Goal: Task Accomplishment & Management: Manage account settings

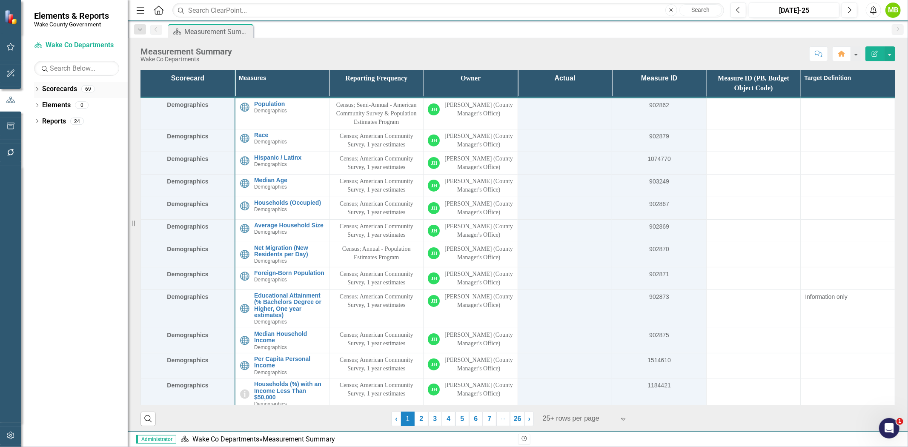
click at [36, 86] on div "Dropdown Scorecards 69" at bounding box center [81, 90] width 94 height 16
click at [37, 91] on icon "Dropdown" at bounding box center [37, 90] width 6 height 5
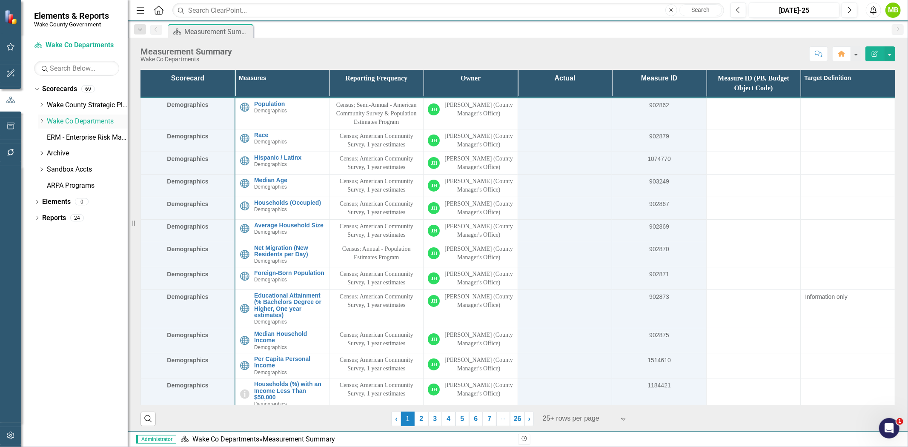
click at [40, 123] on icon "Dropdown" at bounding box center [41, 120] width 6 height 5
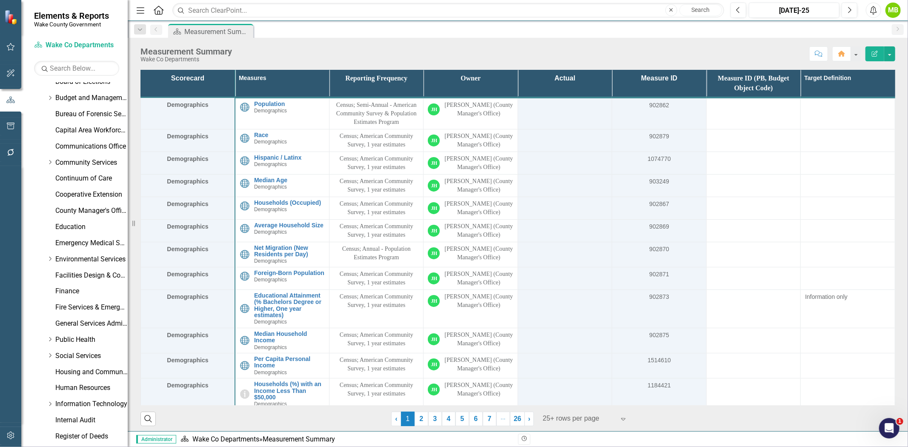
scroll to position [189, 0]
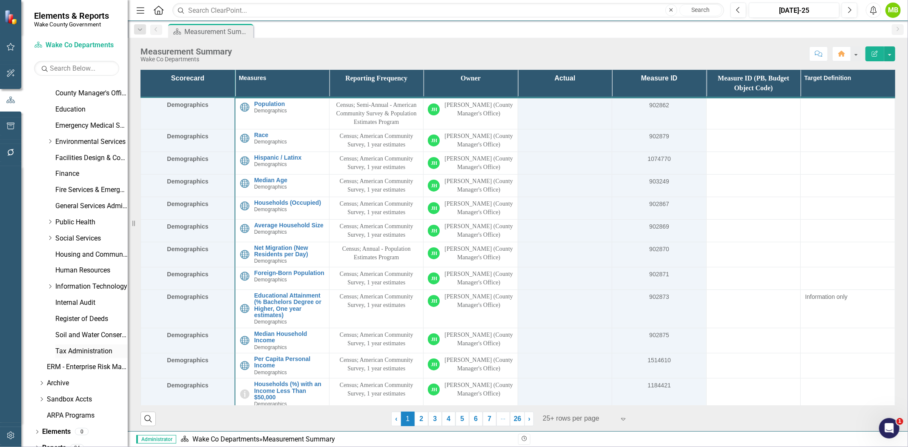
click at [82, 351] on link "Tax Administration" at bounding box center [91, 351] width 72 height 10
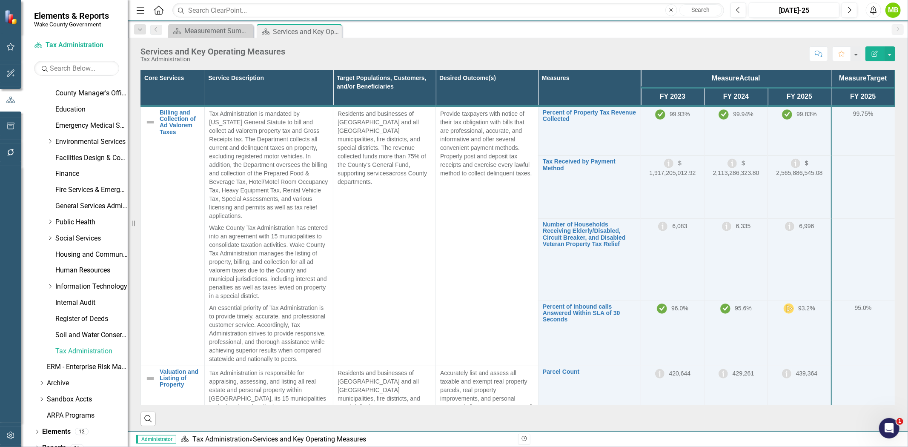
click at [185, 83] on th "Core Services" at bounding box center [173, 88] width 64 height 36
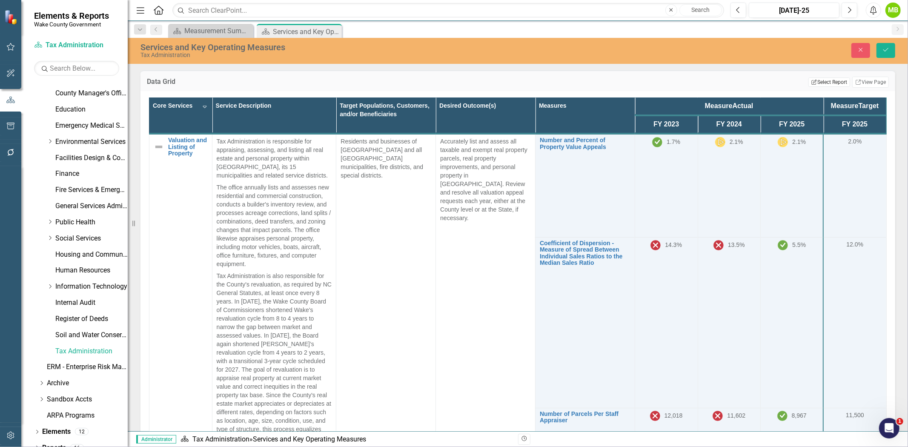
click at [818, 81] on button "Edit Report Select Report" at bounding box center [828, 81] width 41 height 9
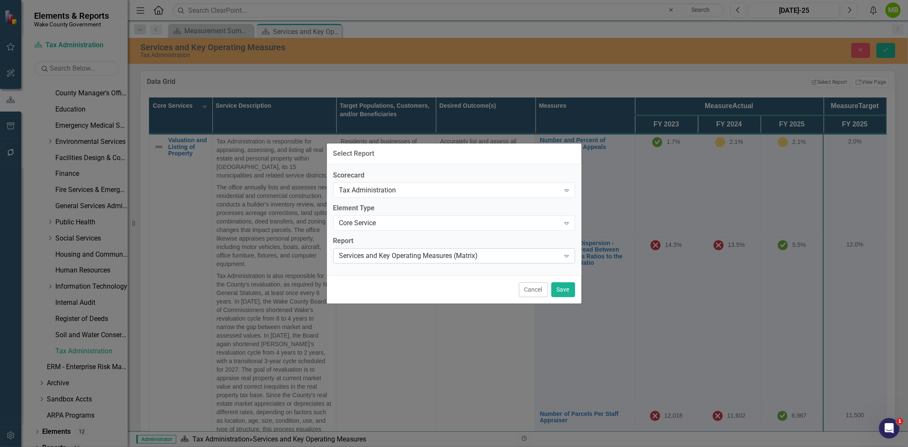
click at [479, 255] on div "Services and Key Operating Measures (Matrix)" at bounding box center [449, 256] width 221 height 10
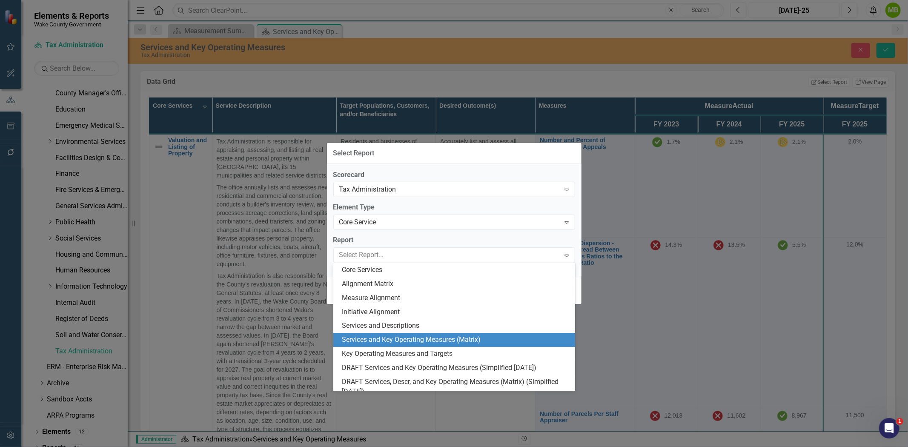
scroll to position [8, 0]
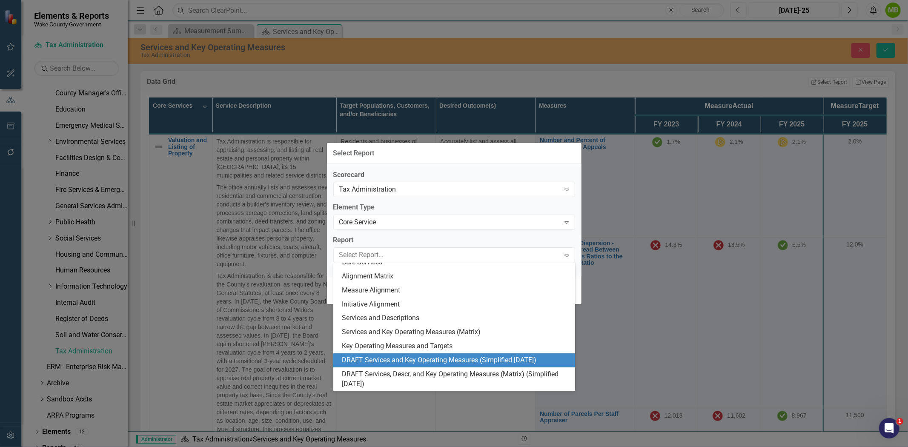
click at [454, 358] on div "DRAFT Services and Key Operating Measures (Simplified [DATE])" at bounding box center [456, 360] width 228 height 10
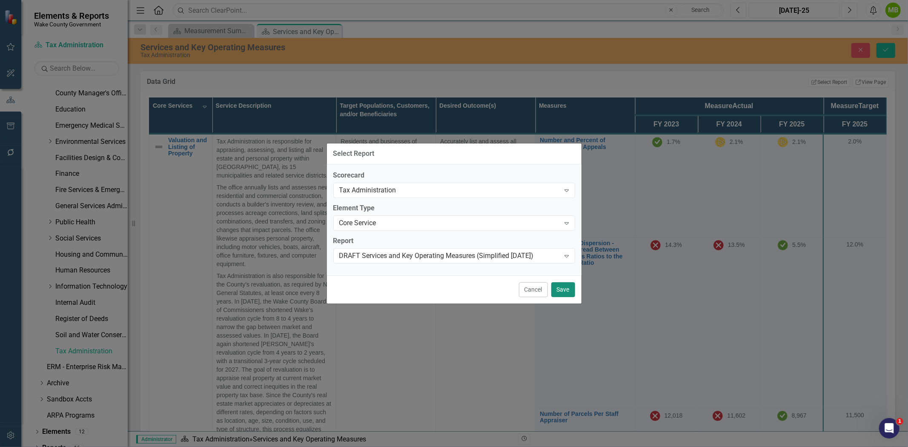
click at [564, 291] on button "Save" at bounding box center [563, 289] width 24 height 15
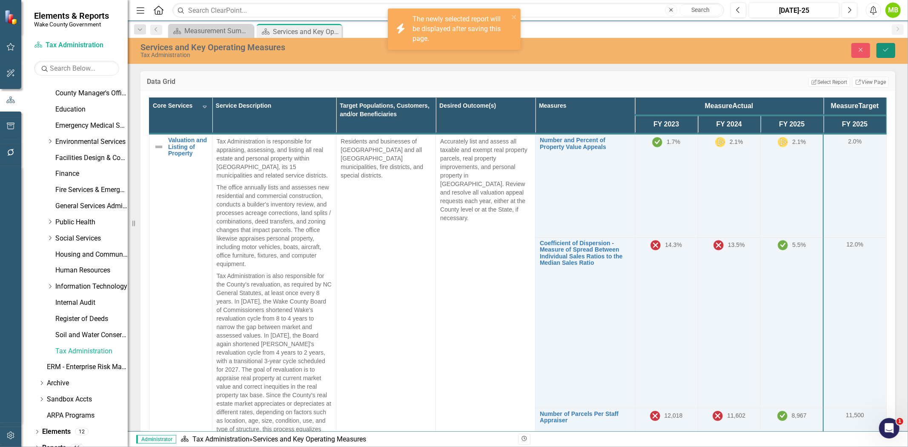
click at [882, 49] on button "Save" at bounding box center [885, 50] width 19 height 15
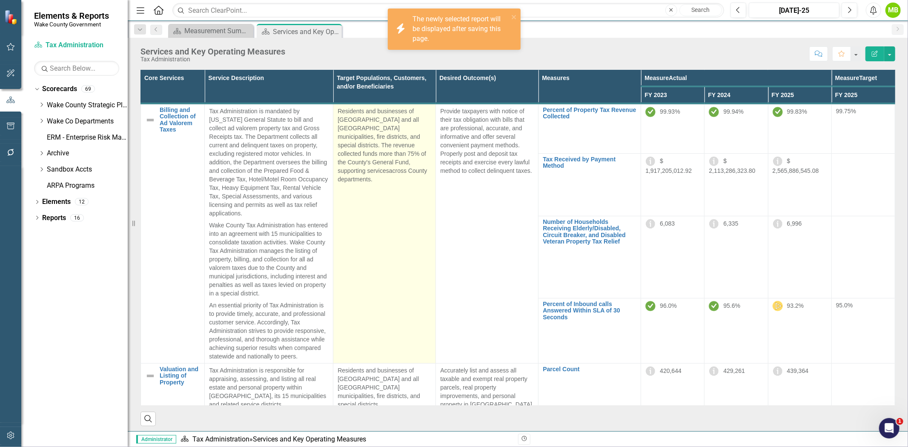
scroll to position [0, 0]
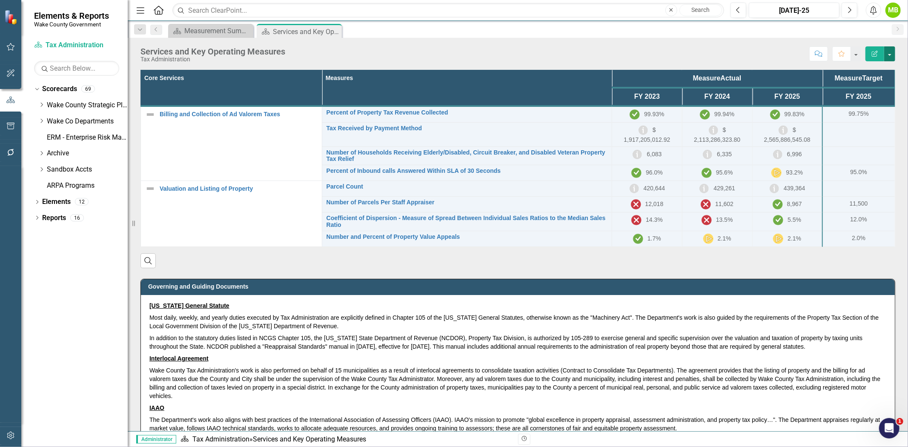
click at [890, 50] on button "button" at bounding box center [889, 53] width 11 height 15
click at [187, 88] on th "Core Services" at bounding box center [231, 88] width 181 height 36
click at [187, 88] on th "Core Services Sort Ascending" at bounding box center [231, 88] width 181 height 36
click at [187, 88] on th "Core Services Sort Descending" at bounding box center [231, 88] width 181 height 36
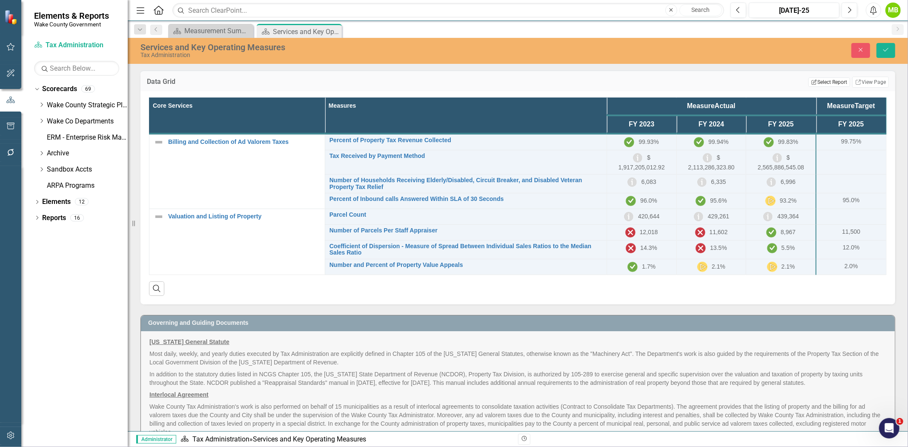
click at [830, 81] on button "Edit Report Select Report" at bounding box center [828, 81] width 41 height 9
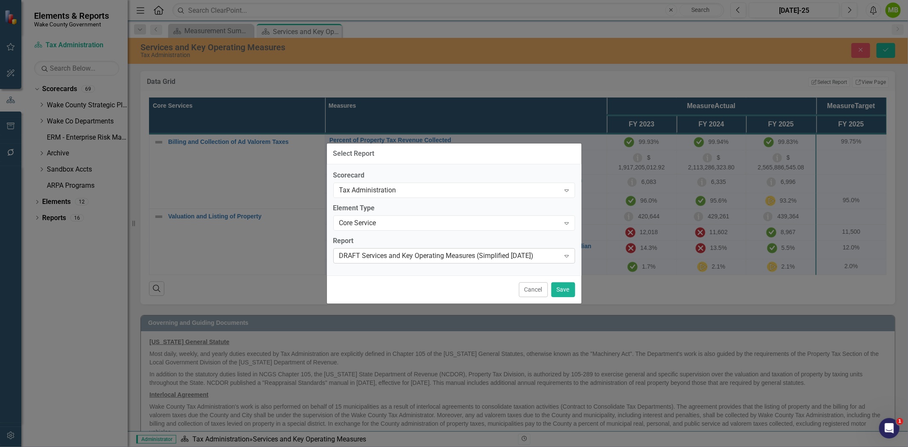
click at [471, 260] on div "DRAFT Services and Key Operating Measures (Simplified [DATE])" at bounding box center [449, 256] width 221 height 10
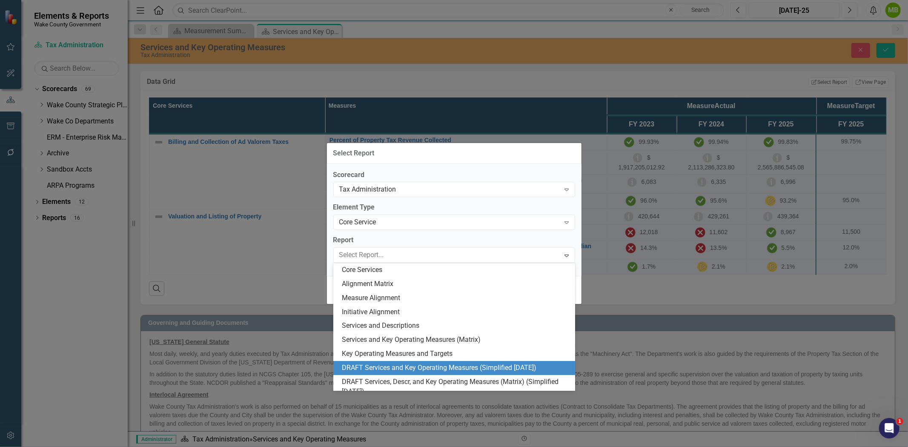
scroll to position [8, 0]
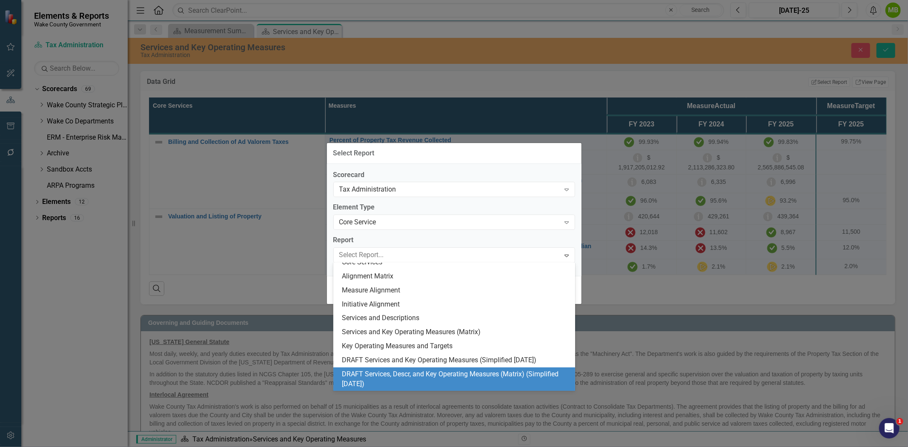
click at [415, 384] on div "DRAFT Services, Descr, and Key Operating Measures (Matrix) (Simplified [DATE])" at bounding box center [456, 379] width 228 height 20
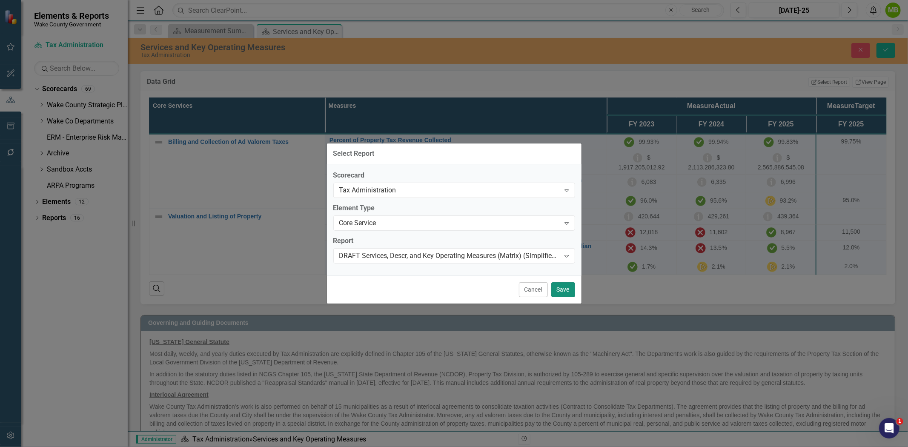
click at [571, 287] on button "Save" at bounding box center [563, 289] width 24 height 15
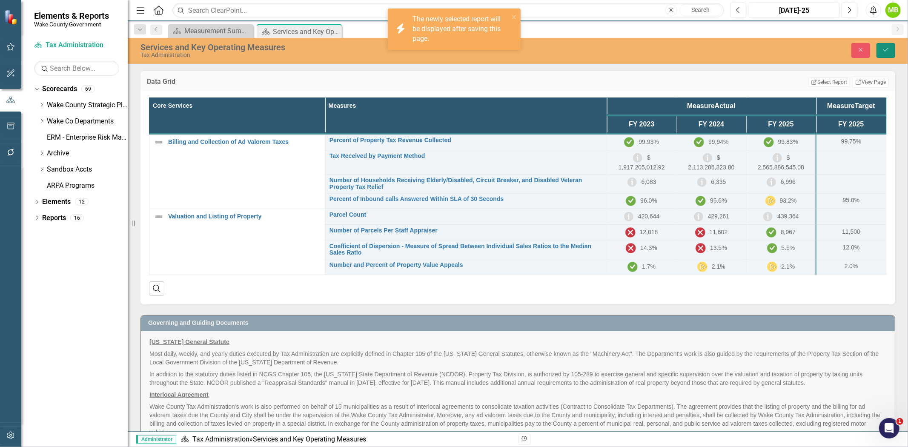
click at [891, 47] on button "Save" at bounding box center [885, 50] width 19 height 15
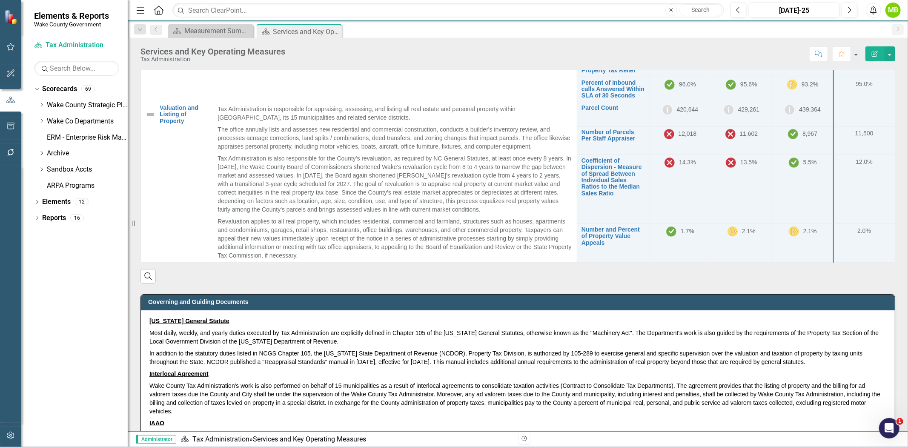
scroll to position [0, 0]
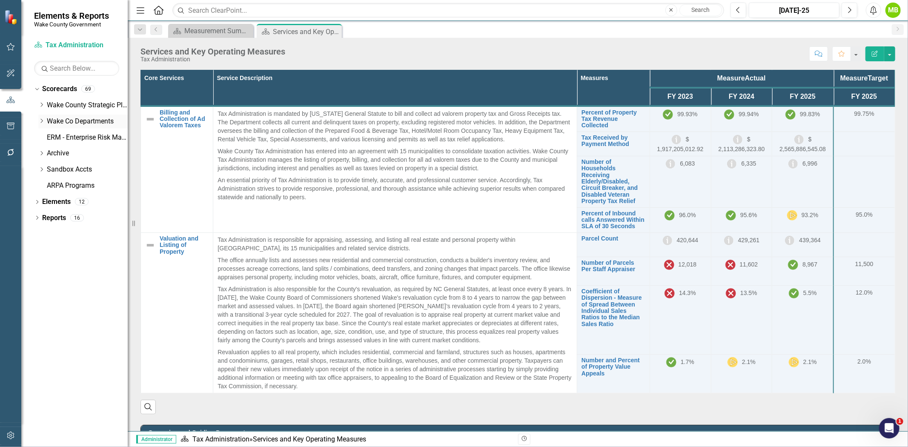
click at [40, 120] on icon "Dropdown" at bounding box center [41, 120] width 6 height 5
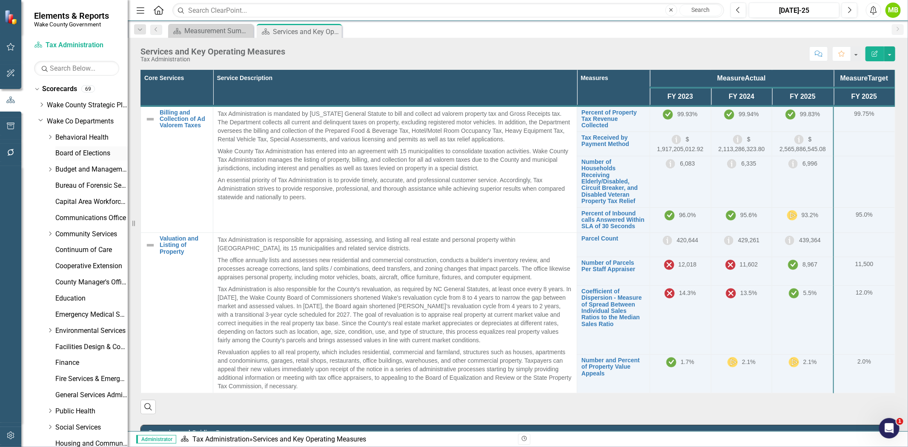
click at [75, 156] on link "Board of Elections" at bounding box center [91, 154] width 72 height 10
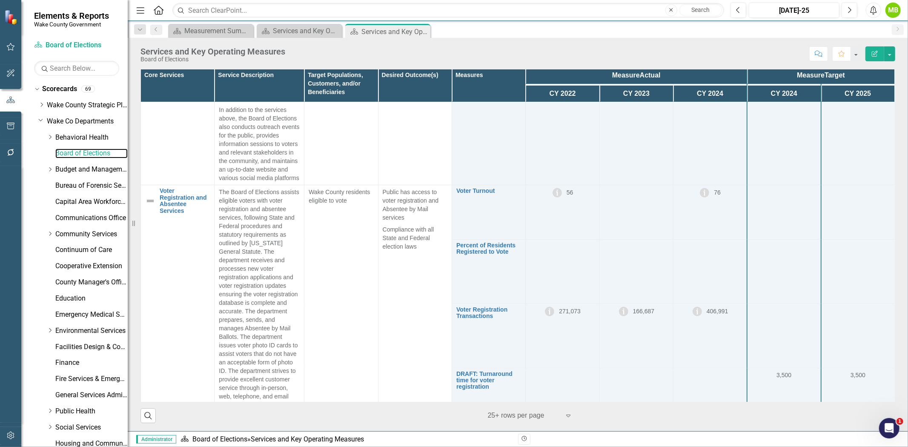
scroll to position [283, 0]
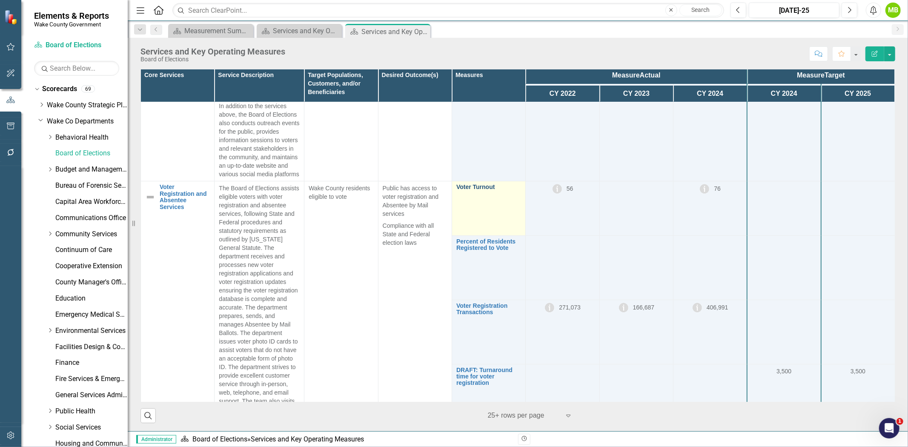
click at [466, 190] on link "Voter Turnout" at bounding box center [488, 187] width 65 height 6
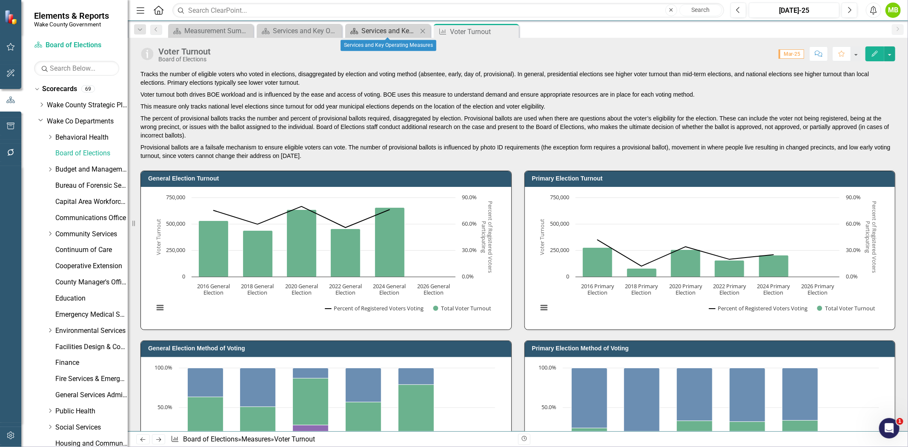
click at [382, 31] on div "Services and Key Operating Measures" at bounding box center [389, 31] width 56 height 11
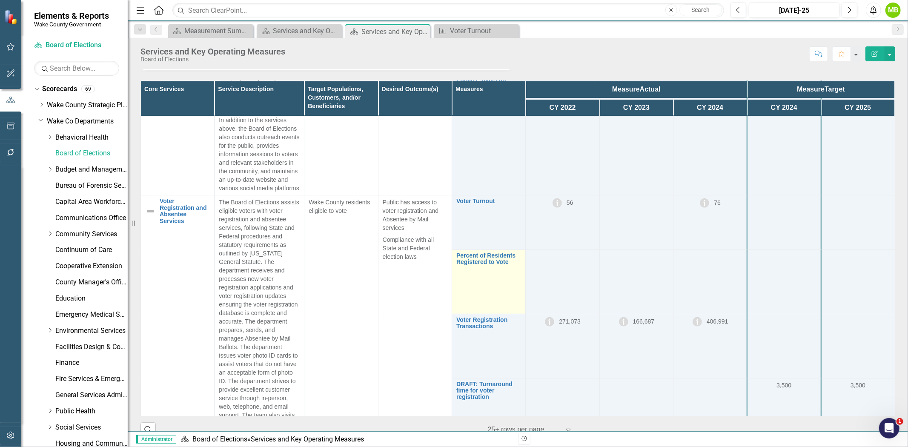
scroll to position [331, 0]
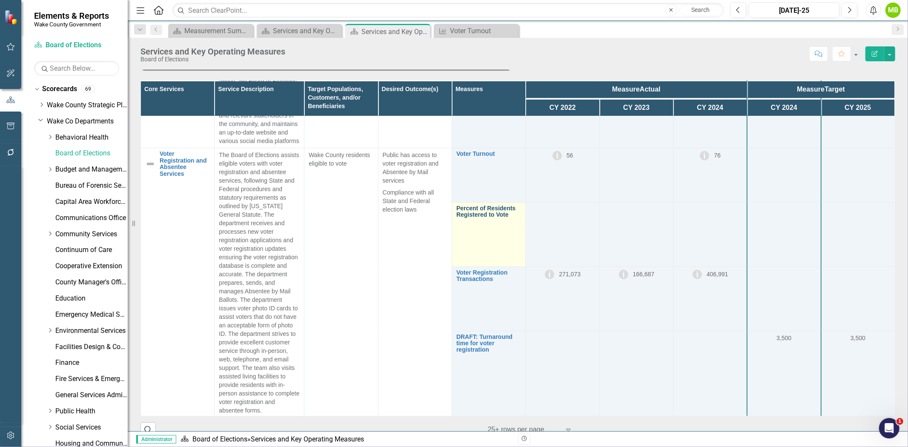
click at [475, 218] on link "Percent of Residents Registered to Vote" at bounding box center [488, 211] width 65 height 13
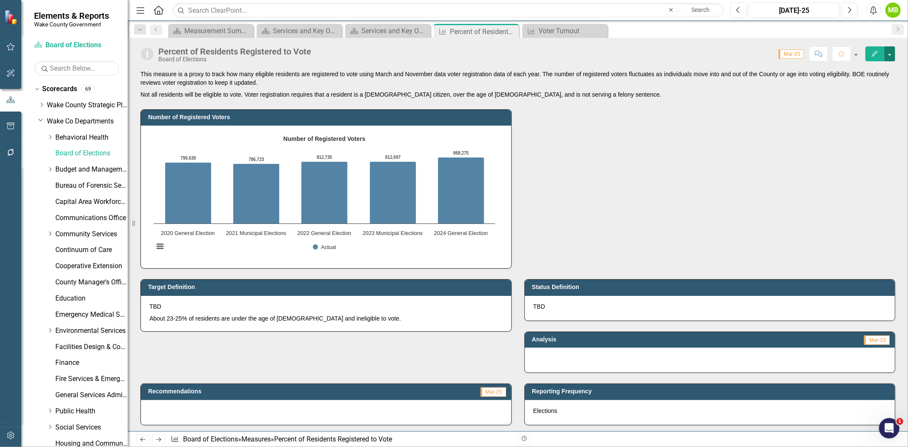
click at [888, 57] on button "button" at bounding box center [889, 53] width 11 height 15
click at [876, 69] on link "Edit Edit Measure" at bounding box center [853, 70] width 83 height 16
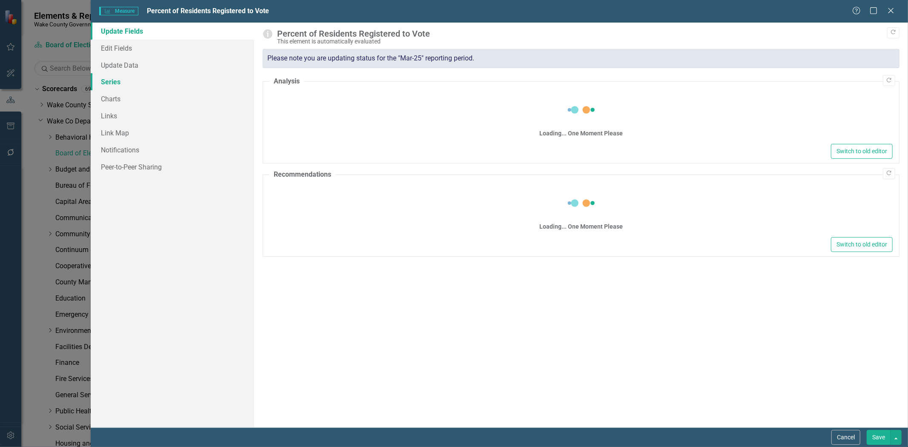
click at [118, 83] on link "Series" at bounding box center [172, 81] width 163 height 17
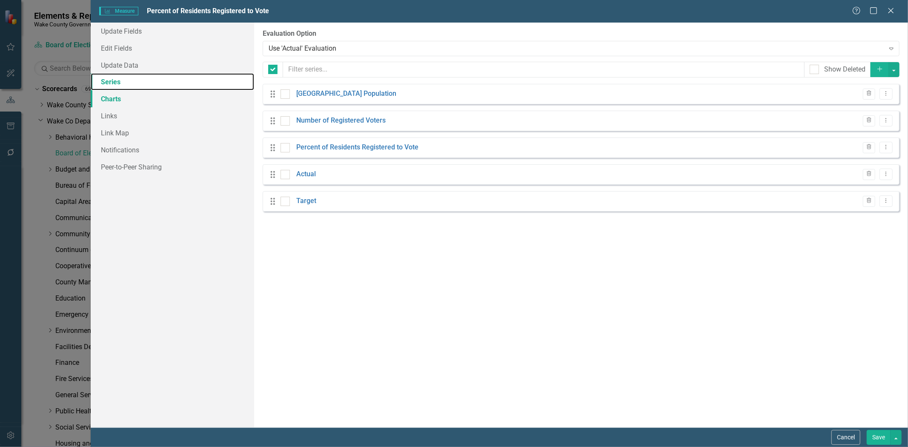
checkbox input "false"
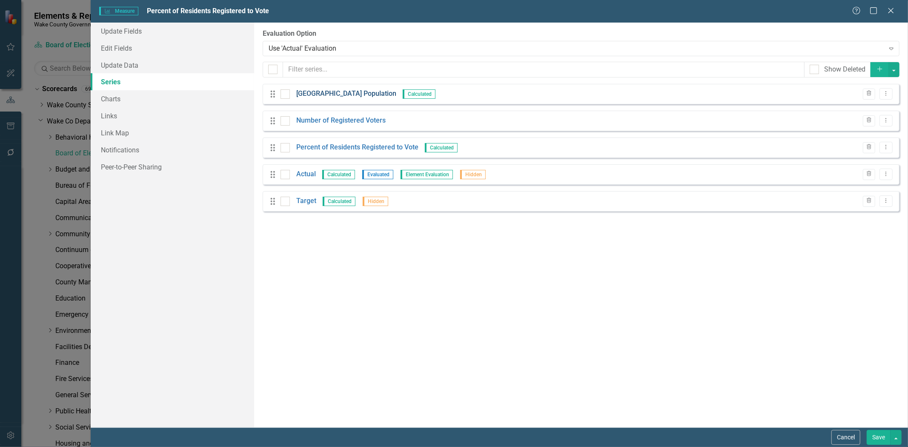
click at [356, 91] on link "[GEOGRAPHIC_DATA] Population" at bounding box center [346, 94] width 100 height 10
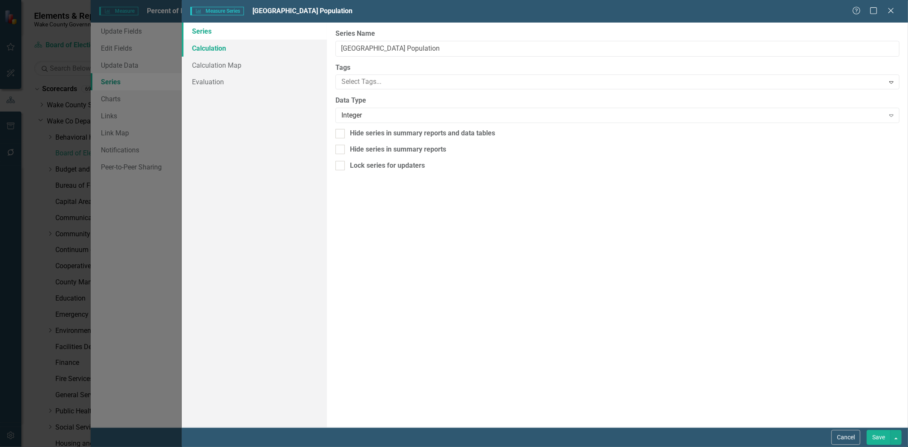
click at [217, 49] on link "Calculation" at bounding box center [254, 48] width 145 height 17
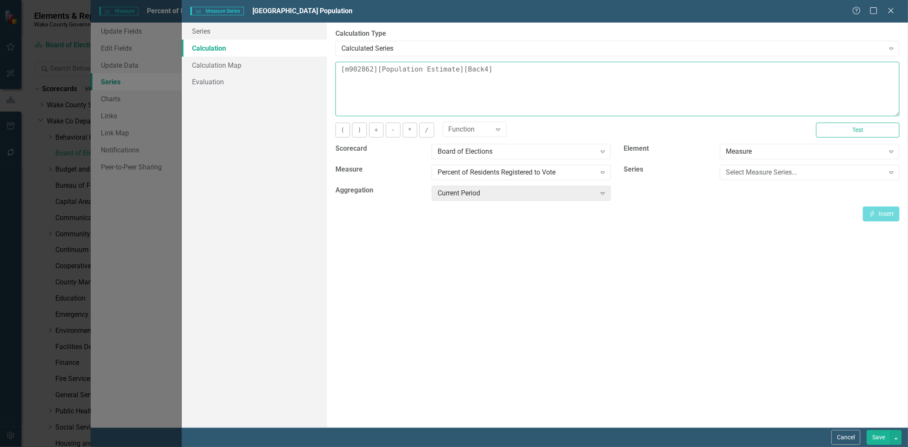
drag, startPoint x: 516, startPoint y: 72, endPoint x: 128, endPoint y: 80, distance: 388.3
click at [128, 80] on div "Measure Series Measure Series Wake County Population Help Maximize Close Series…" at bounding box center [454, 223] width 908 height 447
click at [442, 156] on div "Board of Elections" at bounding box center [517, 152] width 158 height 10
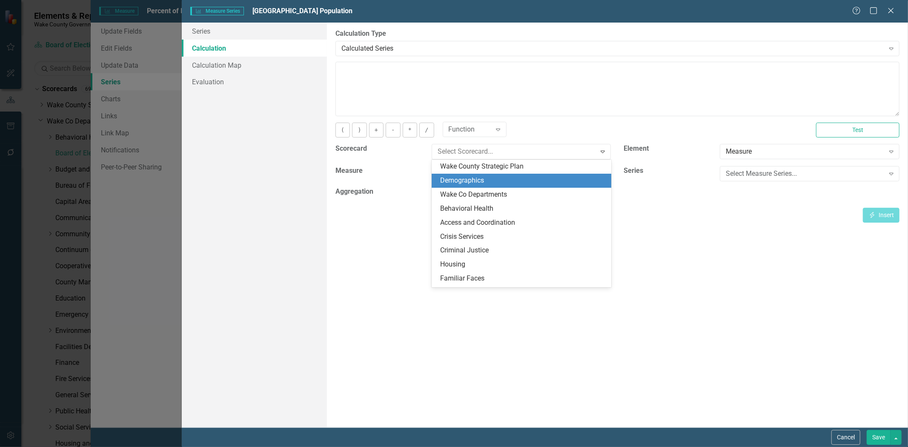
click at [471, 183] on div "Demographics" at bounding box center [523, 181] width 166 height 10
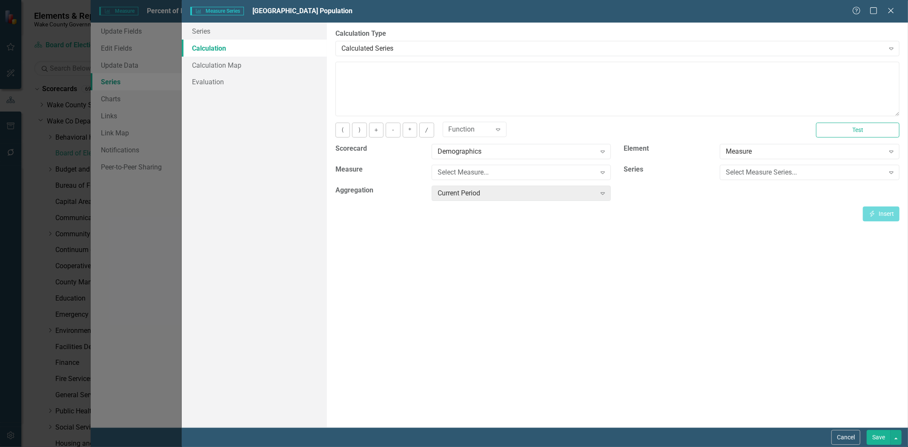
click at [469, 175] on div "Select Measure..." at bounding box center [517, 173] width 158 height 10
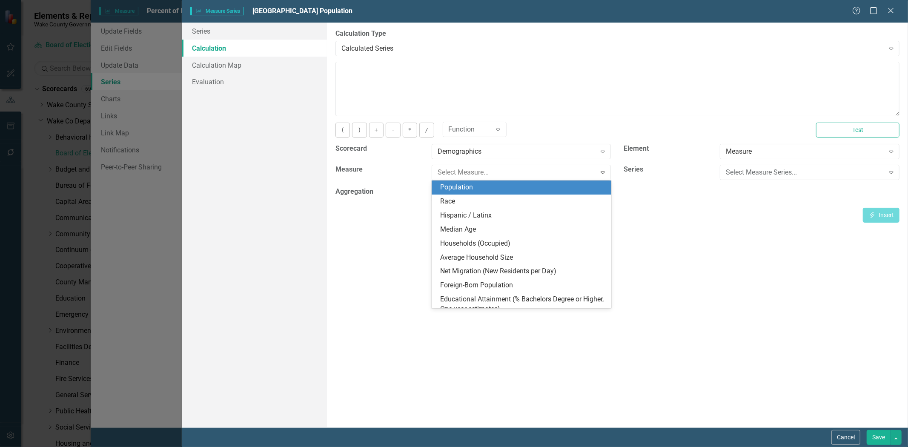
click at [477, 185] on div "Population" at bounding box center [523, 188] width 166 height 10
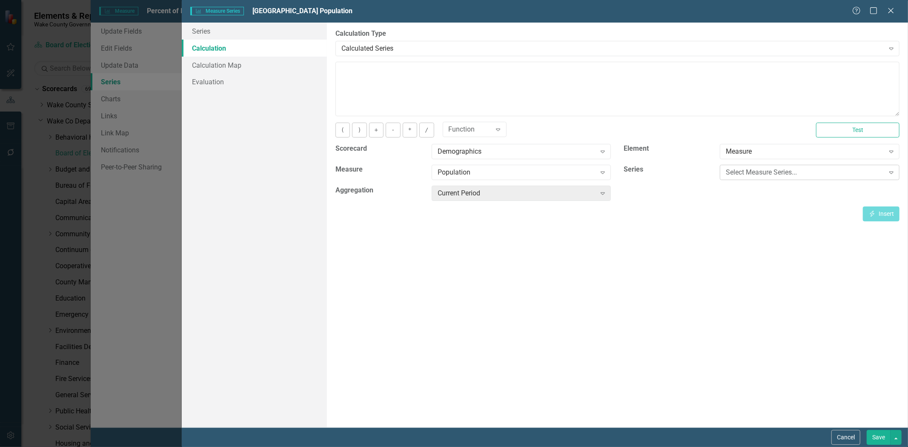
click at [743, 170] on div "Select Measure Series..." at bounding box center [805, 173] width 158 height 10
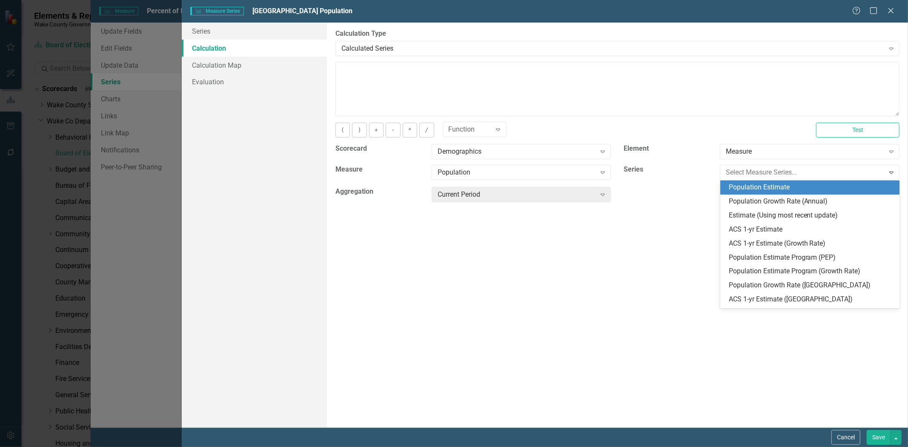
click at [751, 189] on div "Population Estimate" at bounding box center [812, 188] width 166 height 10
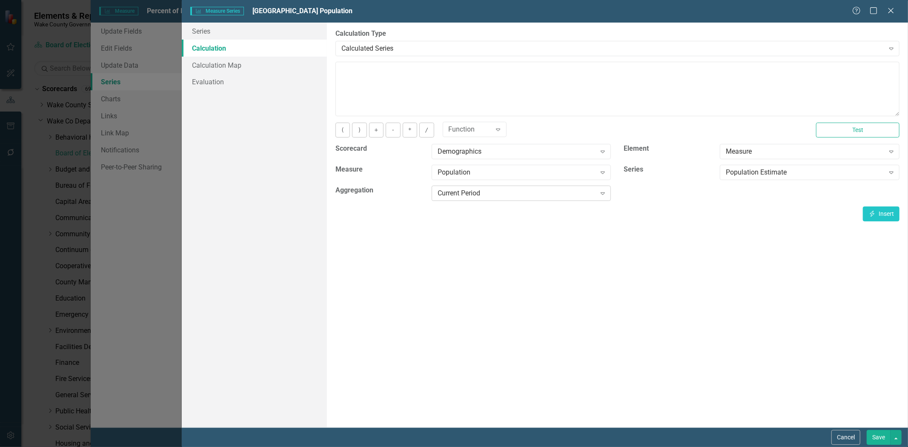
click at [461, 197] on div "Current Period" at bounding box center [517, 194] width 158 height 10
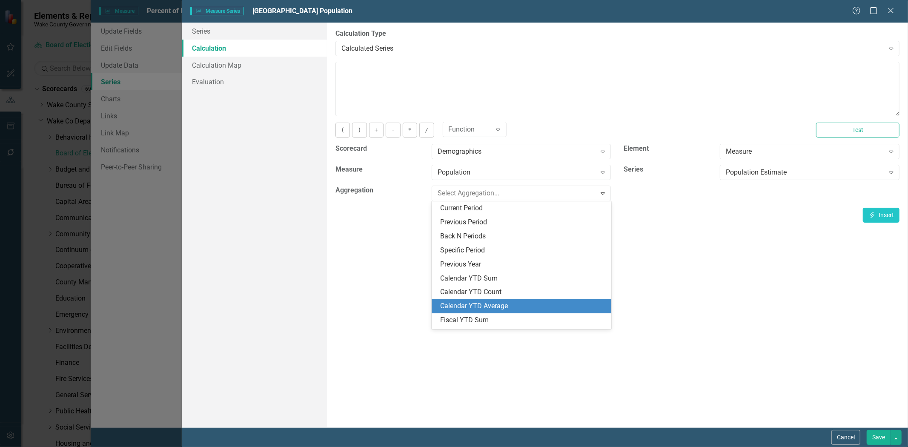
click at [490, 303] on div "Calendar YTD Average" at bounding box center [523, 306] width 166 height 10
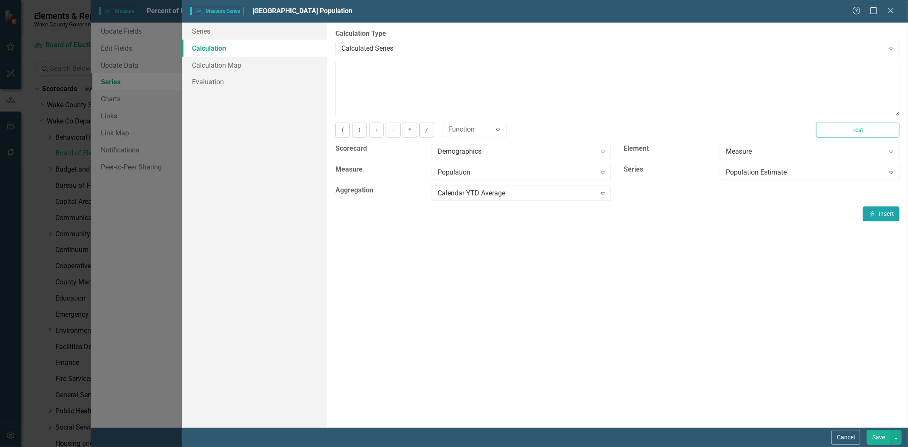
click at [871, 213] on icon "Insert" at bounding box center [872, 214] width 8 height 6
type textarea "[m902862][Population Estimate][CalendarYTDAverage]"
click at [877, 435] on button "Save" at bounding box center [879, 437] width 24 height 15
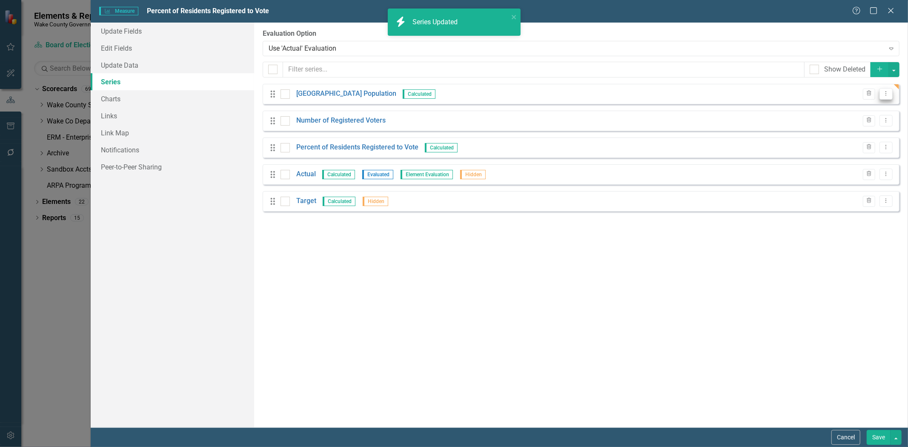
click at [890, 94] on icon "Dropdown Menu" at bounding box center [885, 94] width 7 height 6
click at [873, 103] on link "Edit Edit Measure Series" at bounding box center [844, 108] width 97 height 16
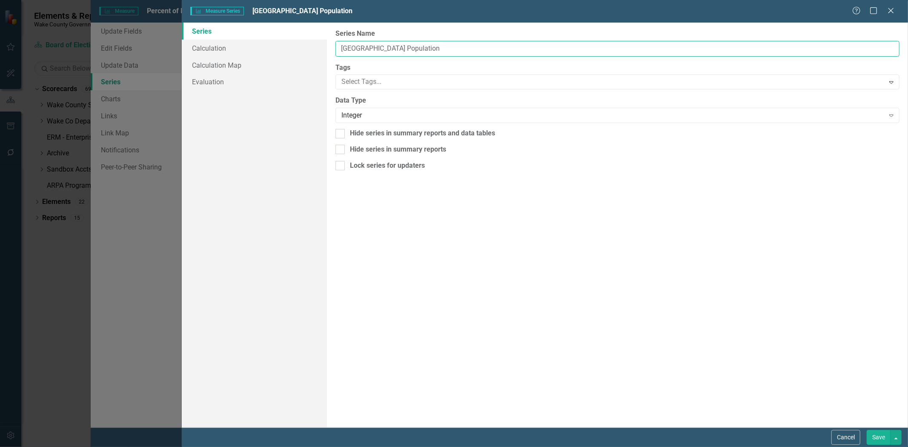
click at [435, 47] on input "[GEOGRAPHIC_DATA] Population" at bounding box center [617, 49] width 564 height 16
type input "Wake County Population Test"
click at [220, 48] on link "Calculation" at bounding box center [254, 48] width 145 height 17
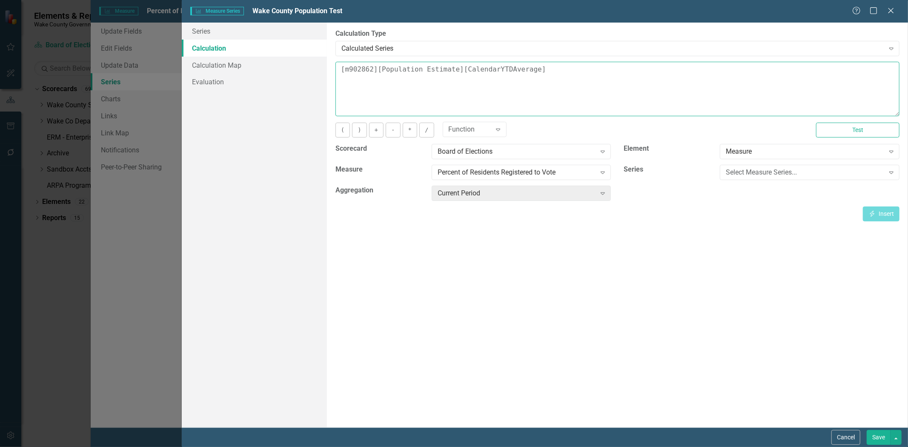
drag, startPoint x: 552, startPoint y: 73, endPoint x: 326, endPoint y: 74, distance: 225.2
click at [327, 74] on div "By default, series in ClearPoint are not calculated. So, if you leave the form …" at bounding box center [617, 225] width 581 height 405
click at [741, 175] on div "Select Measure Series..." at bounding box center [805, 173] width 158 height 10
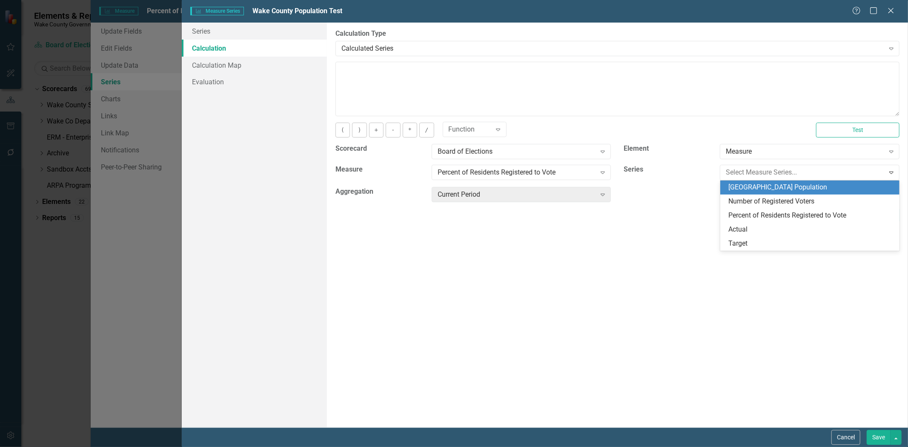
click at [744, 187] on div "[GEOGRAPHIC_DATA] Population" at bounding box center [812, 188] width 166 height 10
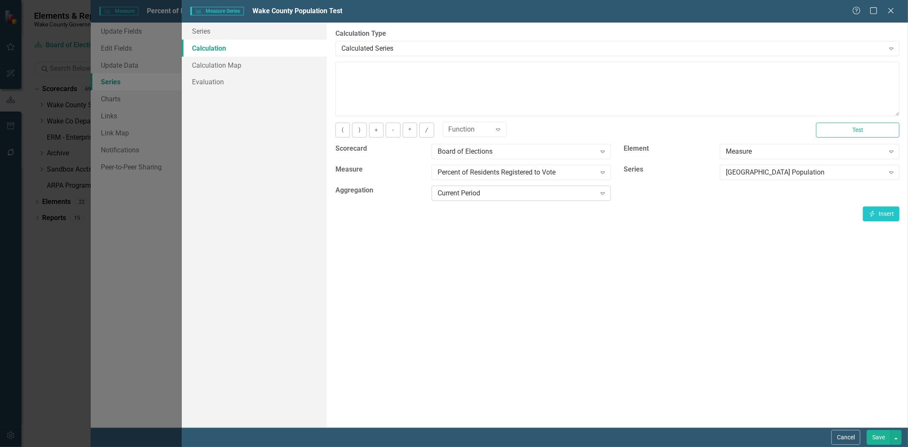
click at [478, 192] on div "Current Period" at bounding box center [517, 194] width 158 height 10
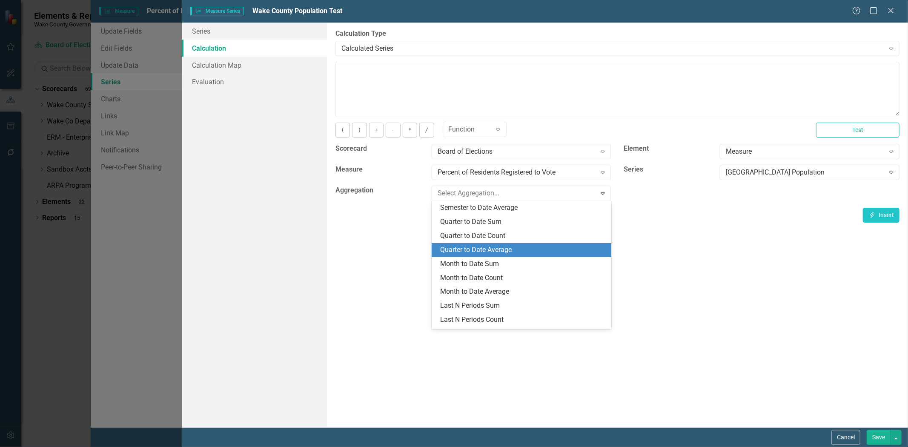
scroll to position [194, 0]
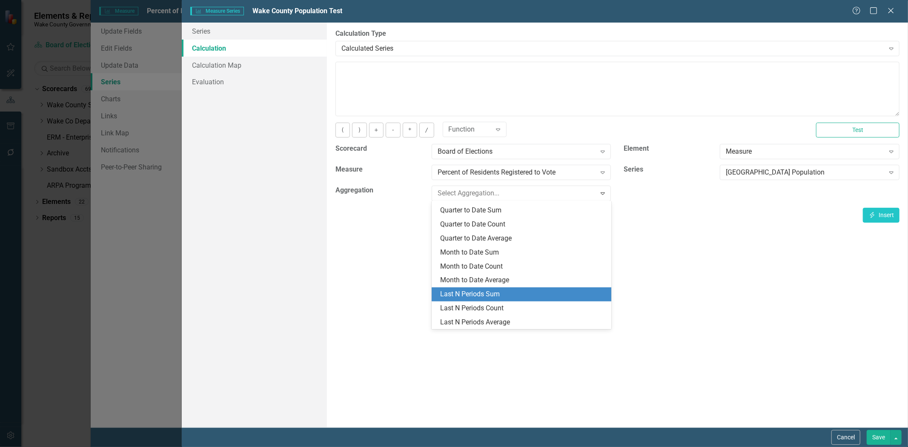
click at [483, 294] on div "Last N Periods Sum" at bounding box center [523, 294] width 166 height 10
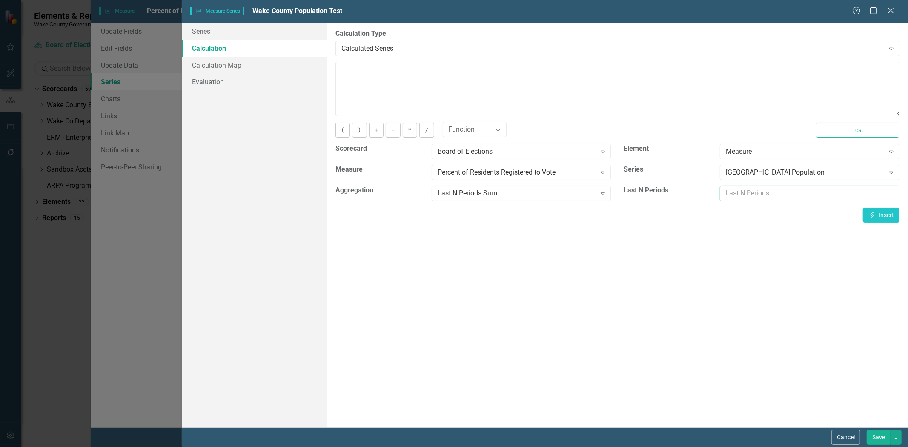
click at [734, 200] on input "number" at bounding box center [810, 194] width 180 height 16
type input "12"
click at [873, 217] on icon "Insert" at bounding box center [872, 215] width 8 height 6
type textarea "[m1291631][Wake County Population][Last12Sum]"
click at [873, 438] on button "Save" at bounding box center [879, 437] width 24 height 15
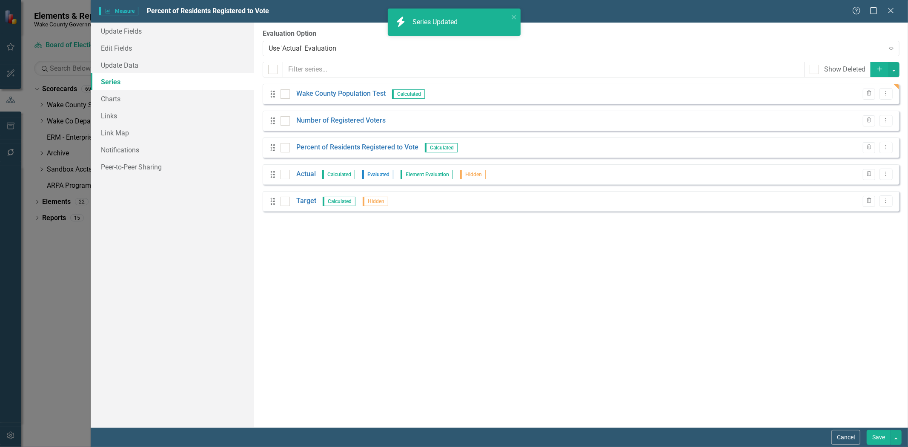
click at [878, 439] on button "Save" at bounding box center [879, 437] width 24 height 15
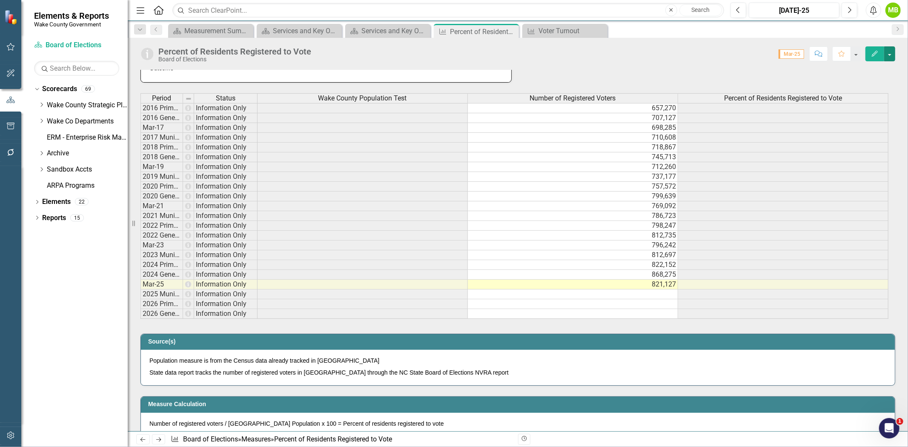
scroll to position [378, 0]
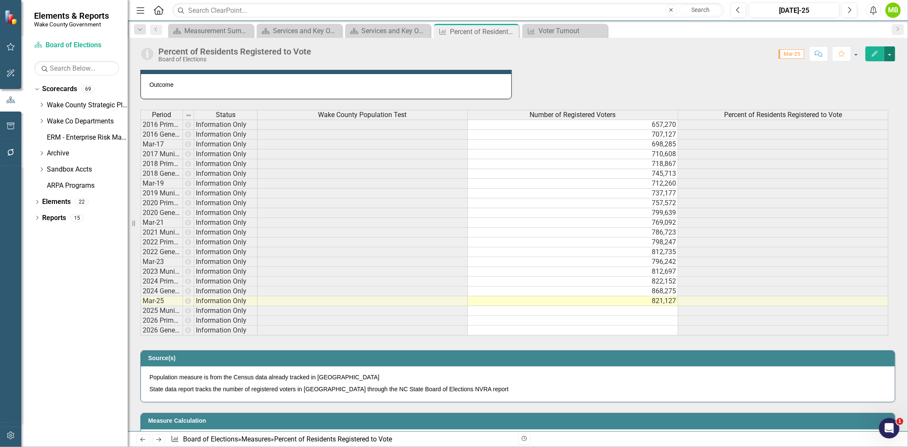
click at [891, 53] on button "button" at bounding box center [889, 53] width 11 height 15
click at [863, 68] on link "Edit Edit Measure" at bounding box center [853, 70] width 83 height 16
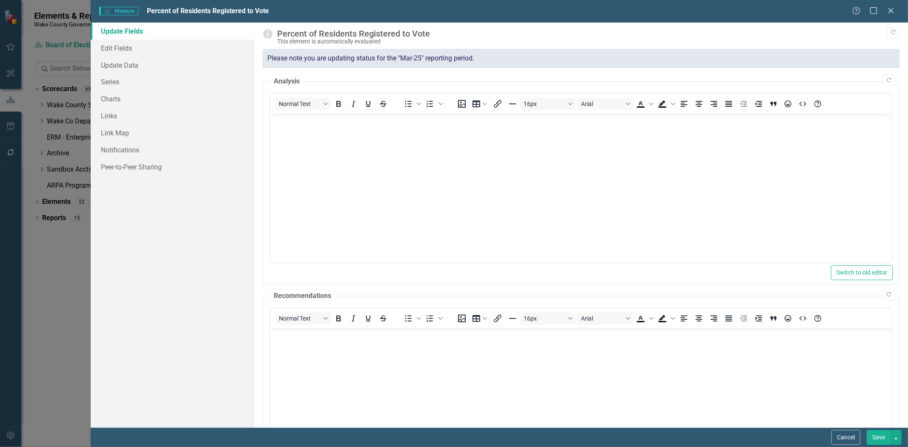
scroll to position [0, 0]
click at [121, 78] on link "Series" at bounding box center [172, 81] width 163 height 17
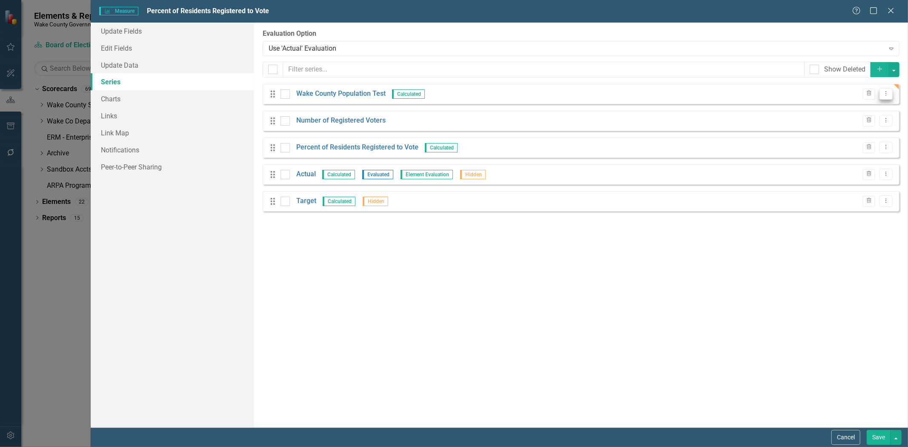
click at [888, 94] on icon "Dropdown Menu" at bounding box center [885, 94] width 7 height 6
click at [869, 119] on link "Copy Duplicate Measure Series" at bounding box center [844, 124] width 97 height 16
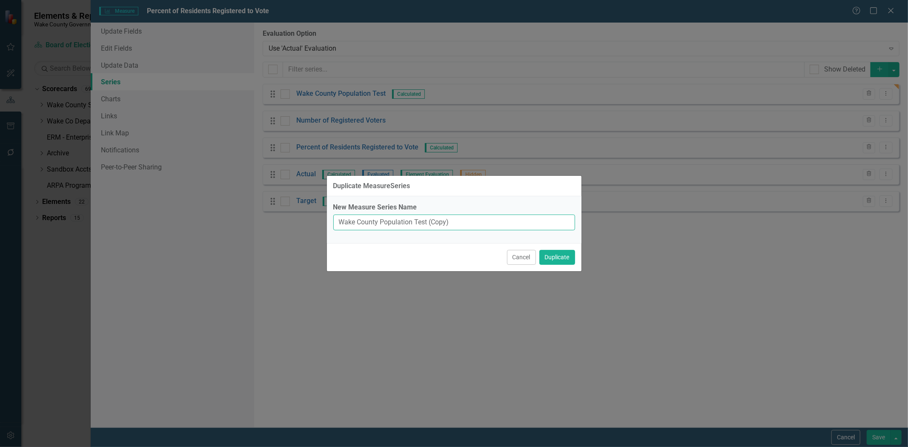
drag, startPoint x: 451, startPoint y: 222, endPoint x: 411, endPoint y: 218, distance: 40.2
click at [411, 218] on input "Wake County Population Test (Copy)" at bounding box center [454, 223] width 242 height 16
type input "[GEOGRAPHIC_DATA] Population"
drag, startPoint x: 561, startPoint y: 261, endPoint x: 524, endPoint y: 231, distance: 47.7
click at [561, 261] on button "Duplicate" at bounding box center [557, 257] width 36 height 15
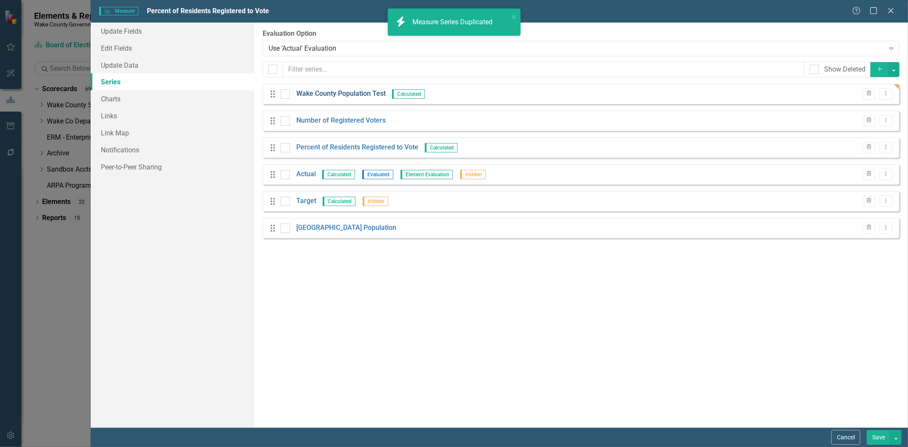
click at [339, 96] on link "Wake County Population Test" at bounding box center [340, 94] width 89 height 10
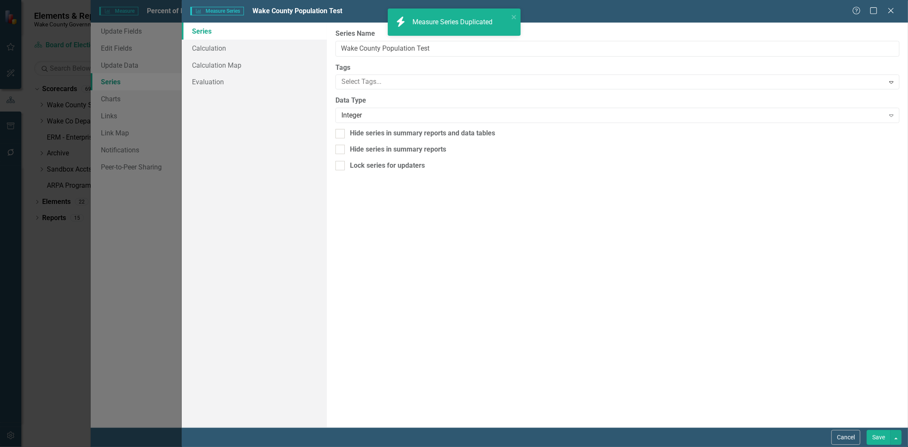
click at [338, 93] on div "Measure Series Measure Series Wake County Population Test Help Maximize Close S…" at bounding box center [454, 223] width 908 height 447
click at [220, 44] on link "Calculation" at bounding box center [254, 48] width 145 height 17
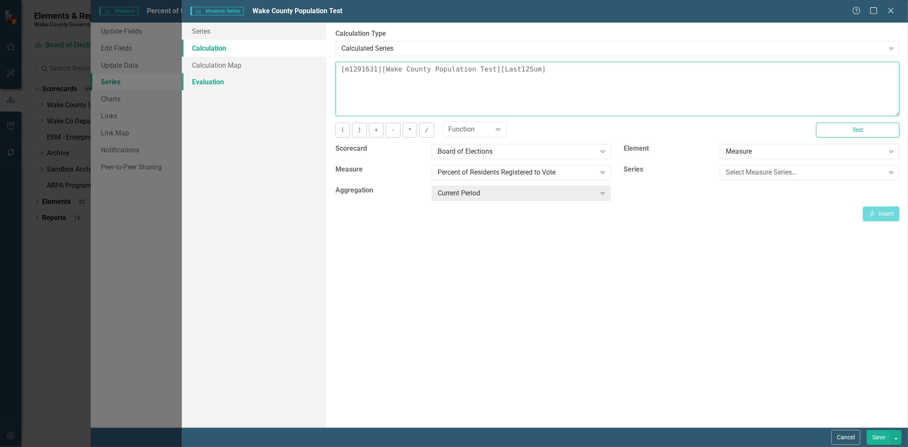
drag, startPoint x: 565, startPoint y: 71, endPoint x: 223, endPoint y: 75, distance: 341.4
click at [223, 75] on div "Series Calculation Calculation Map Evaluation From this page, you can edit the …" at bounding box center [545, 225] width 726 height 405
click at [473, 152] on div "Board of Elections" at bounding box center [517, 152] width 158 height 10
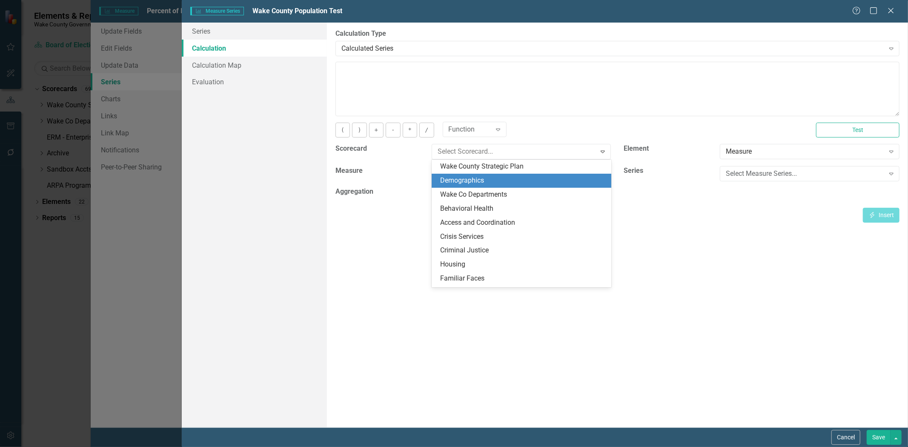
click at [498, 180] on div "Demographics" at bounding box center [523, 181] width 166 height 10
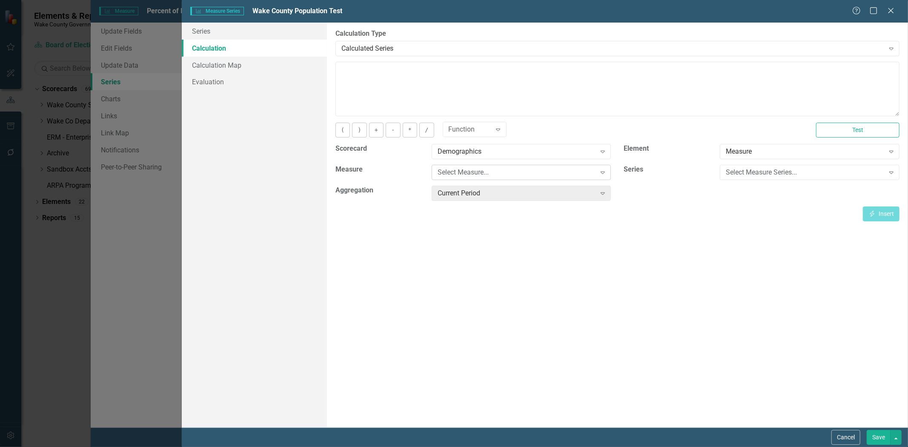
click at [537, 177] on div "Select Measure..." at bounding box center [517, 173] width 158 height 10
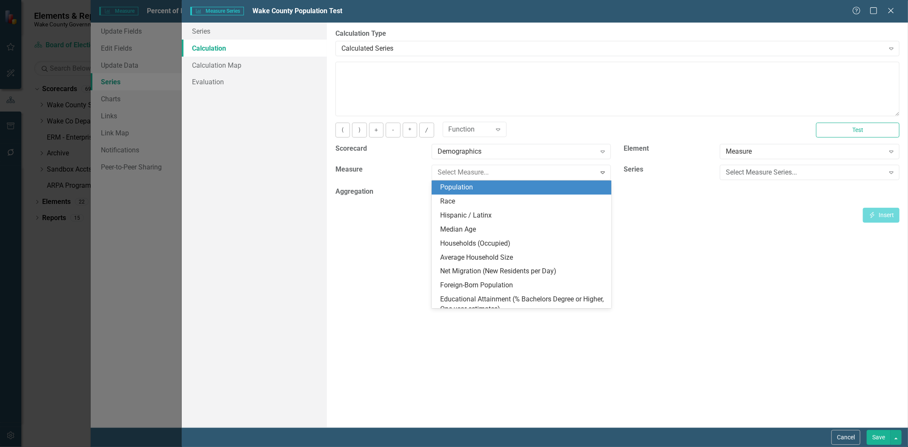
click at [522, 187] on div "Population" at bounding box center [523, 188] width 166 height 10
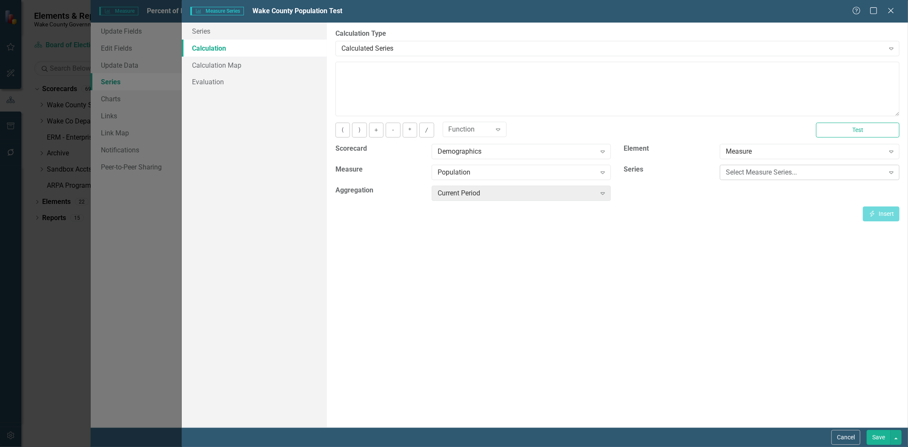
click at [785, 175] on div "Select Measure Series..." at bounding box center [805, 173] width 158 height 10
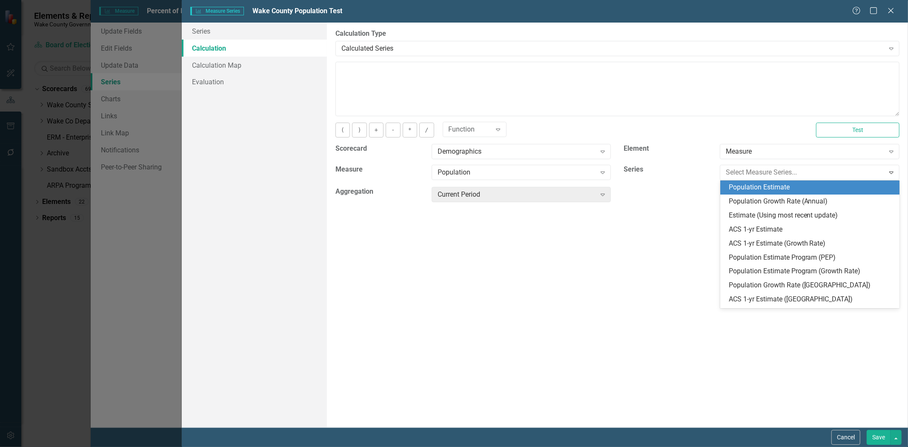
click at [785, 187] on div "Population Estimate" at bounding box center [812, 188] width 166 height 10
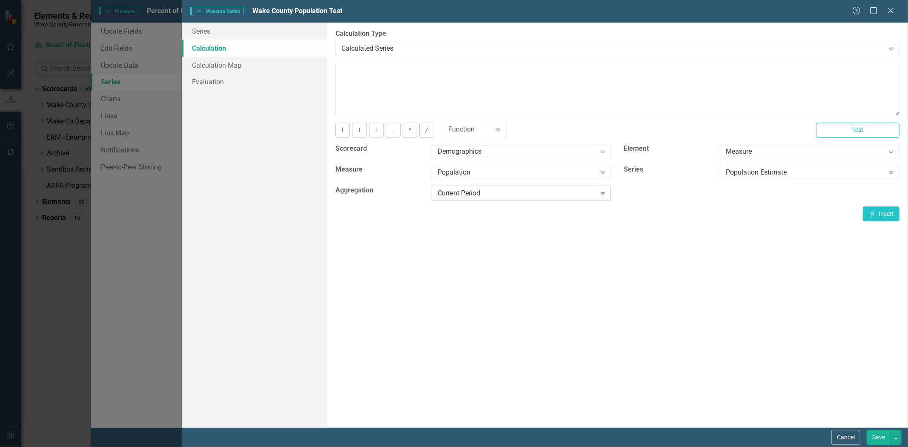
click at [470, 199] on div "Current Period Expand" at bounding box center [522, 193] width 180 height 15
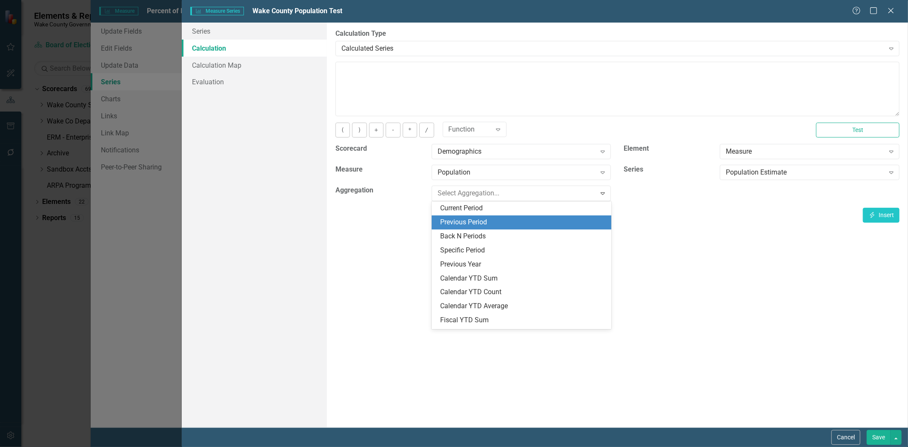
scroll to position [47, 0]
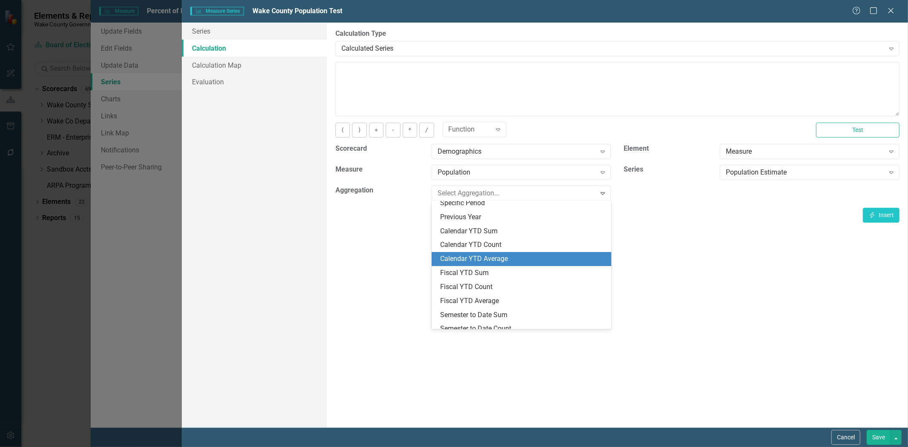
click at [494, 256] on div "Calendar YTD Average" at bounding box center [523, 259] width 166 height 10
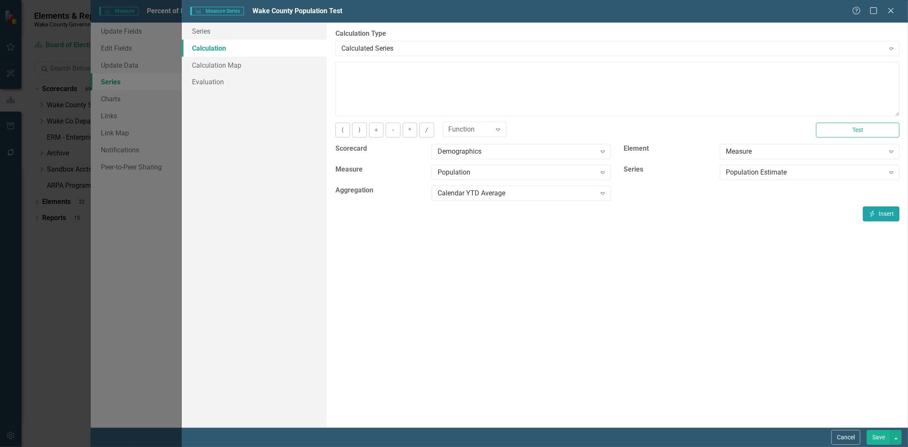
click at [893, 216] on button "Insert Insert" at bounding box center [881, 213] width 37 height 15
click at [878, 436] on button "Save" at bounding box center [879, 437] width 24 height 15
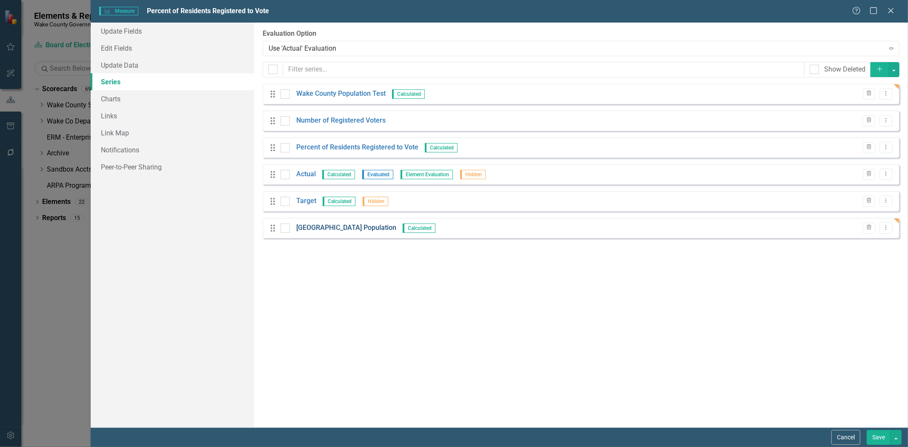
click at [343, 232] on link "[GEOGRAPHIC_DATA] Population" at bounding box center [346, 228] width 100 height 10
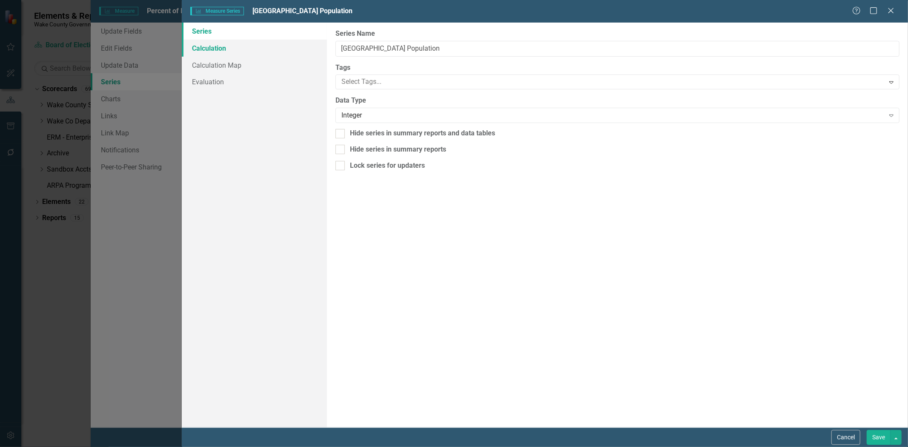
click at [197, 52] on link "Calculation" at bounding box center [254, 48] width 145 height 17
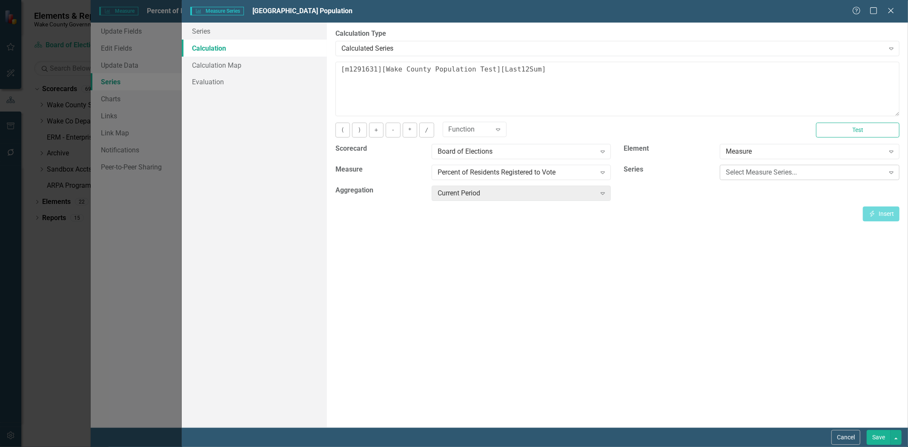
click at [749, 169] on div "Select Measure Series..." at bounding box center [805, 173] width 158 height 10
click at [612, 300] on div "By default, series in ClearPoint are not calculated. So, if you leave the form …" at bounding box center [617, 225] width 581 height 405
click at [839, 437] on button "Cancel" at bounding box center [845, 437] width 29 height 15
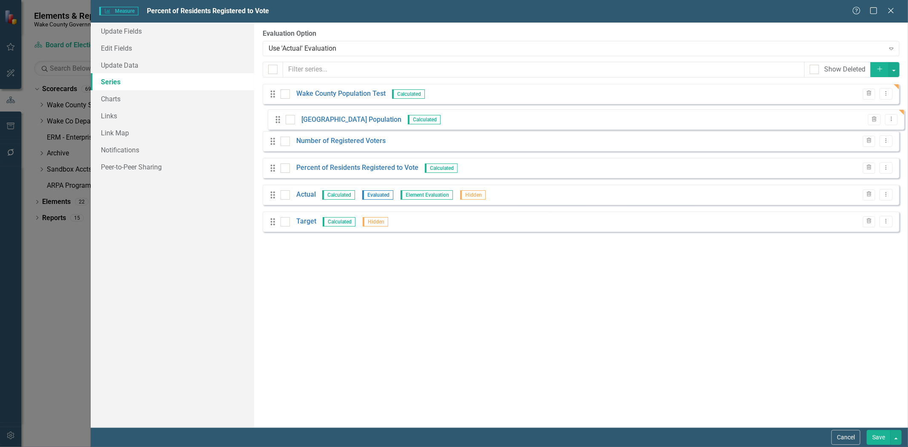
drag, startPoint x: 271, startPoint y: 232, endPoint x: 276, endPoint y: 123, distance: 108.7
click at [276, 123] on div "Drag Wake County Population Test Calculated Trash Dropdown Menu Drag Number of …" at bounding box center [581, 161] width 637 height 155
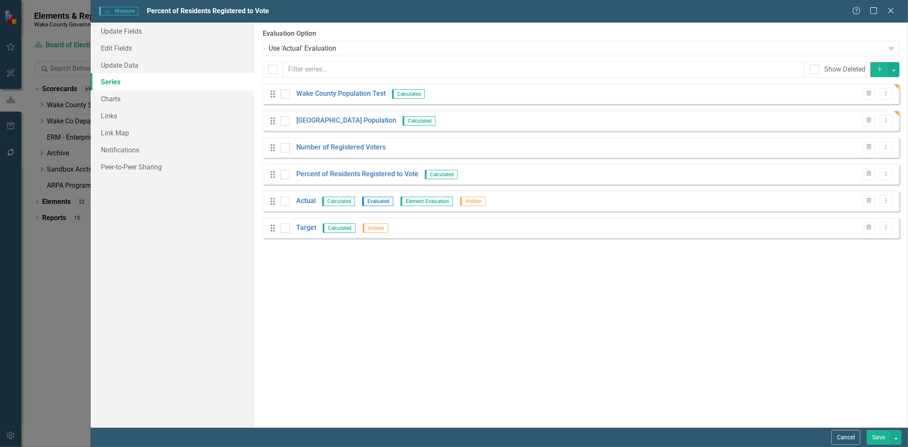
click at [882, 438] on button "Save" at bounding box center [879, 437] width 24 height 15
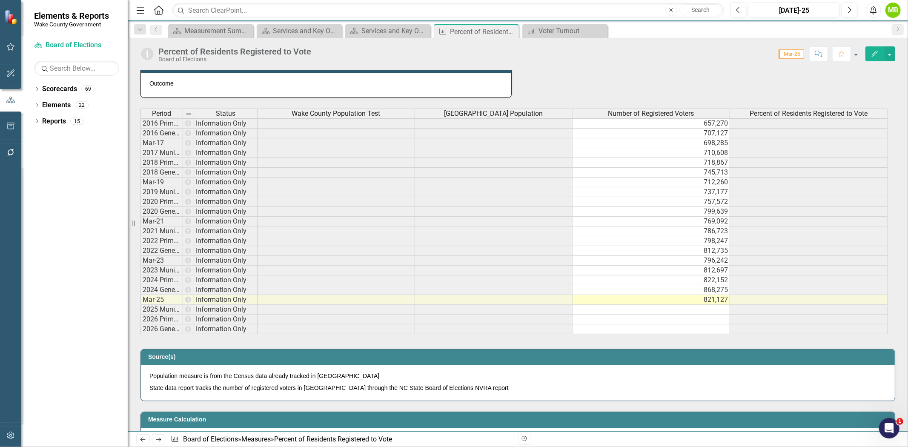
scroll to position [378, 0]
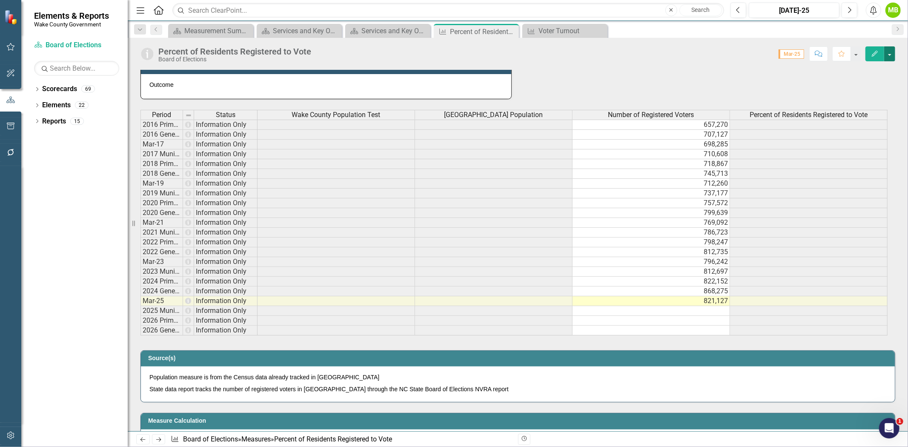
click at [890, 52] on button "button" at bounding box center [889, 53] width 11 height 15
click at [877, 67] on link "Edit Edit Measure" at bounding box center [853, 70] width 83 height 16
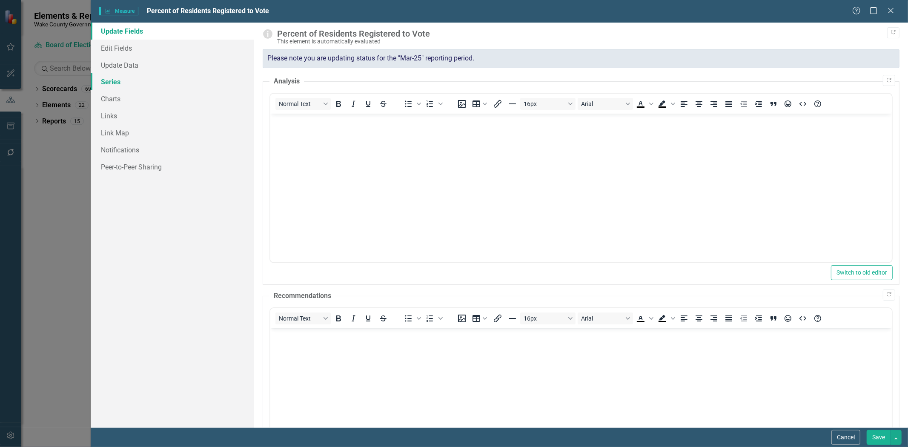
scroll to position [0, 0]
click at [116, 89] on link "Series" at bounding box center [172, 81] width 163 height 17
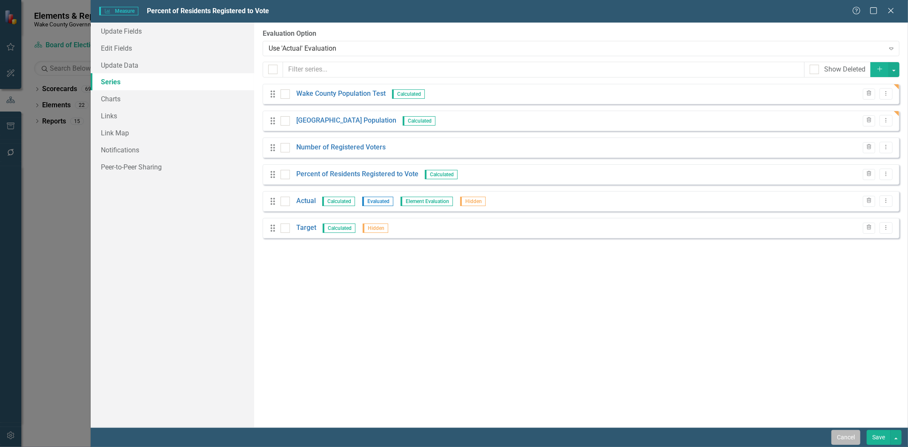
click at [846, 434] on button "Cancel" at bounding box center [845, 437] width 29 height 15
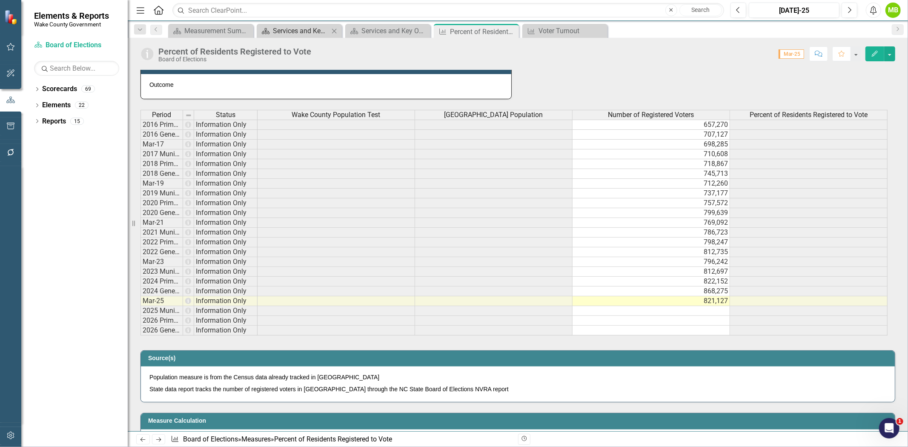
click at [318, 34] on div "Services and Key Operating Measures" at bounding box center [301, 31] width 56 height 11
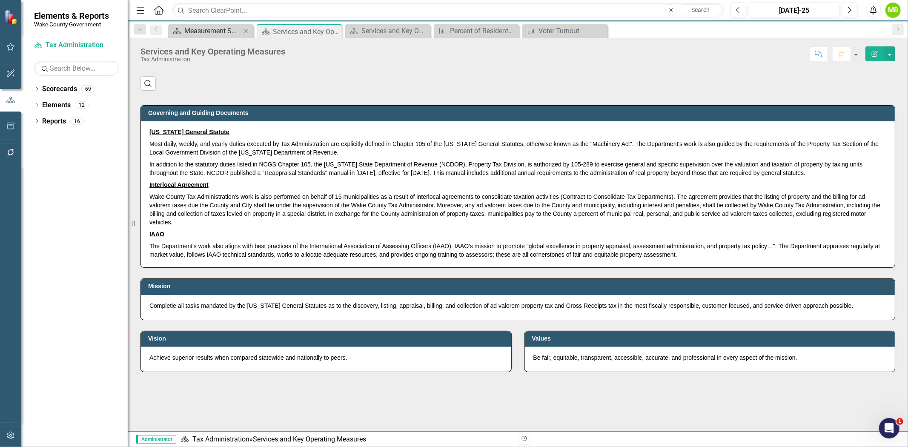
click at [211, 30] on div "Measurement Summary" at bounding box center [212, 31] width 56 height 11
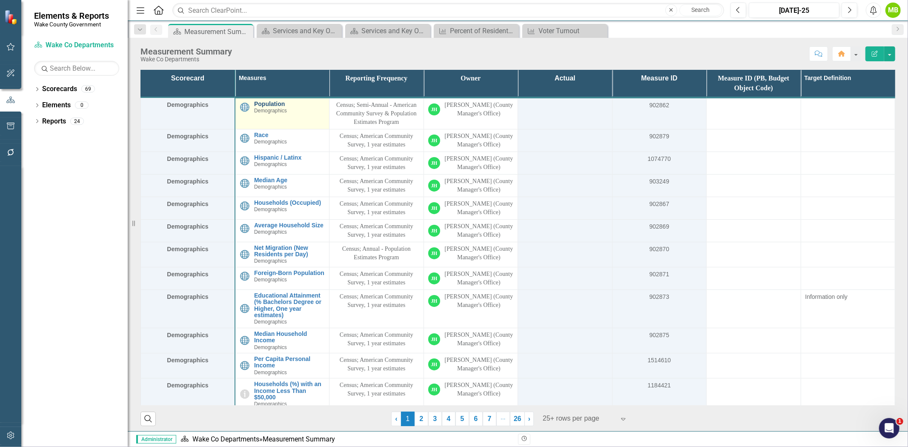
click at [275, 103] on link "Population" at bounding box center [289, 104] width 71 height 6
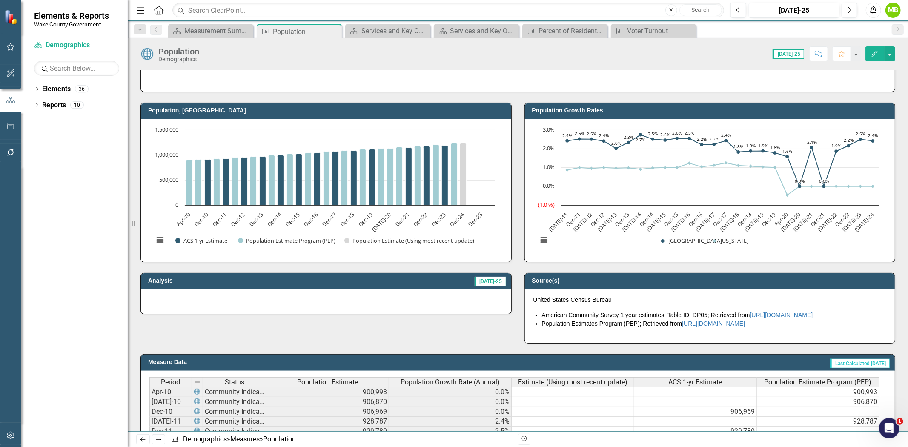
scroll to position [47, 0]
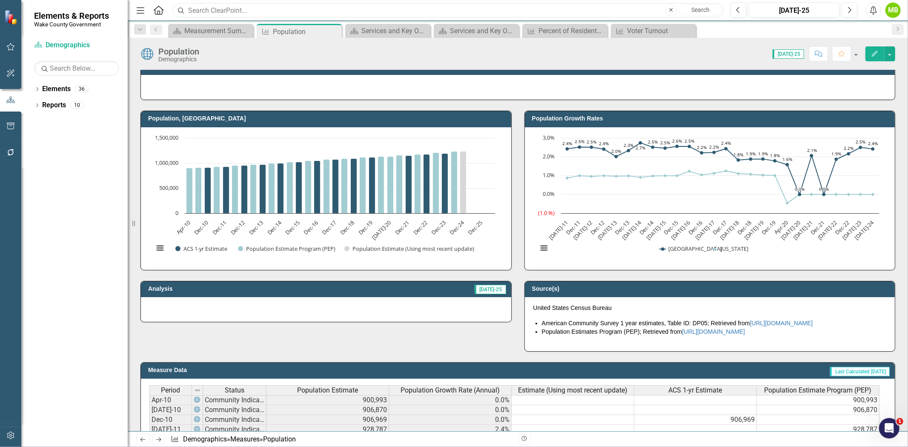
click at [270, 6] on input "text" at bounding box center [448, 10] width 552 height 15
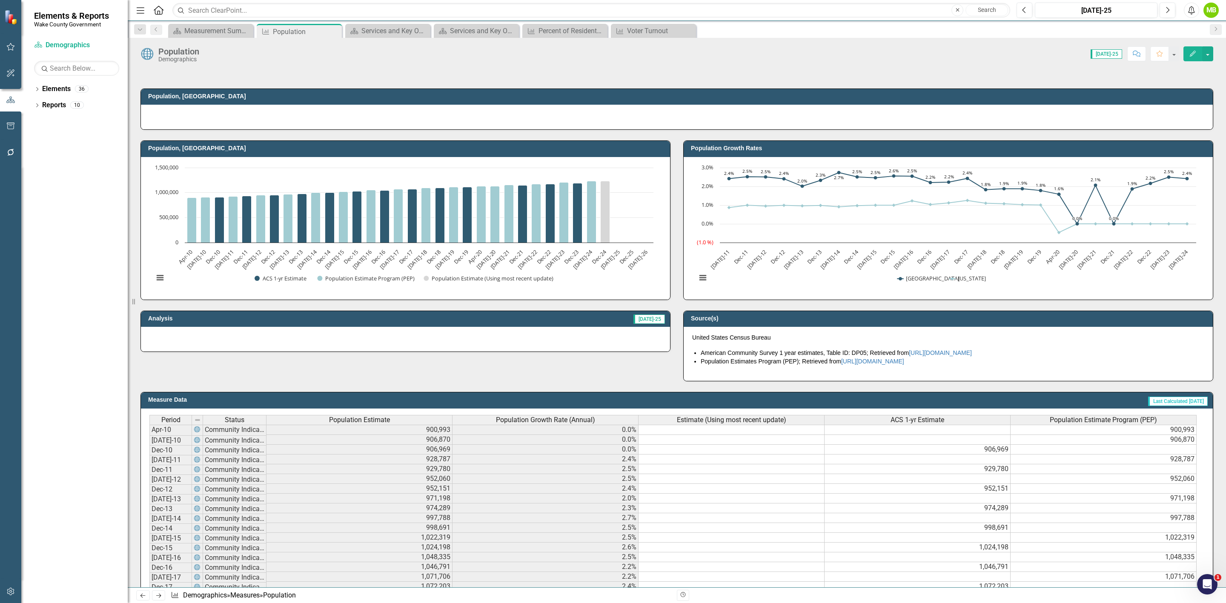
scroll to position [0, 0]
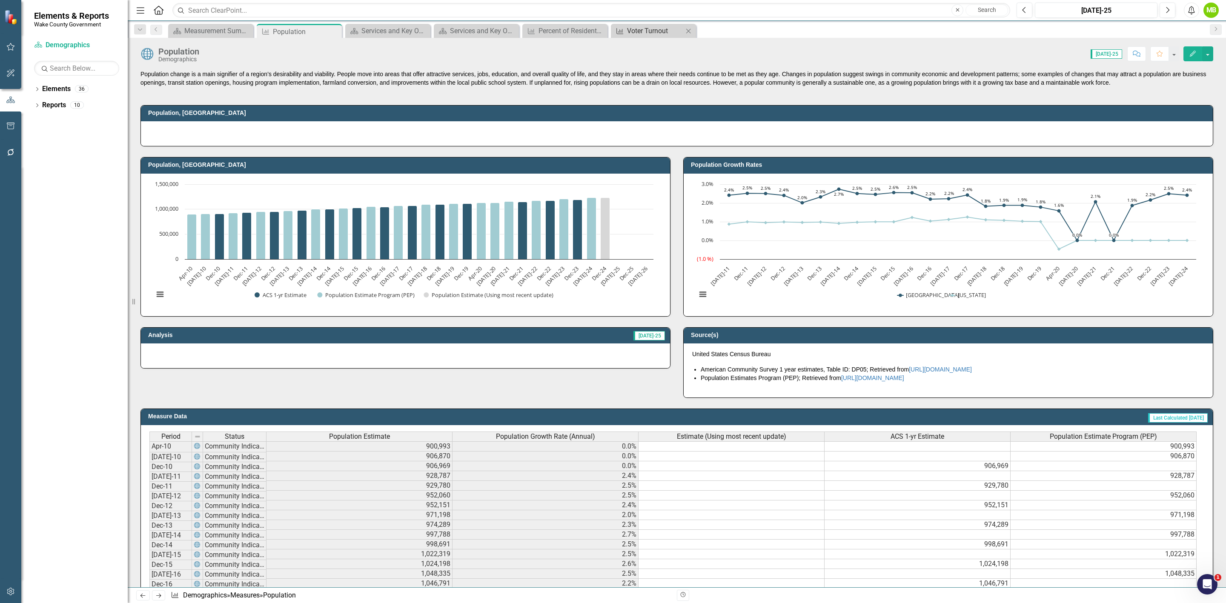
click at [629, 27] on div "Voter Turnout" at bounding box center [655, 31] width 56 height 11
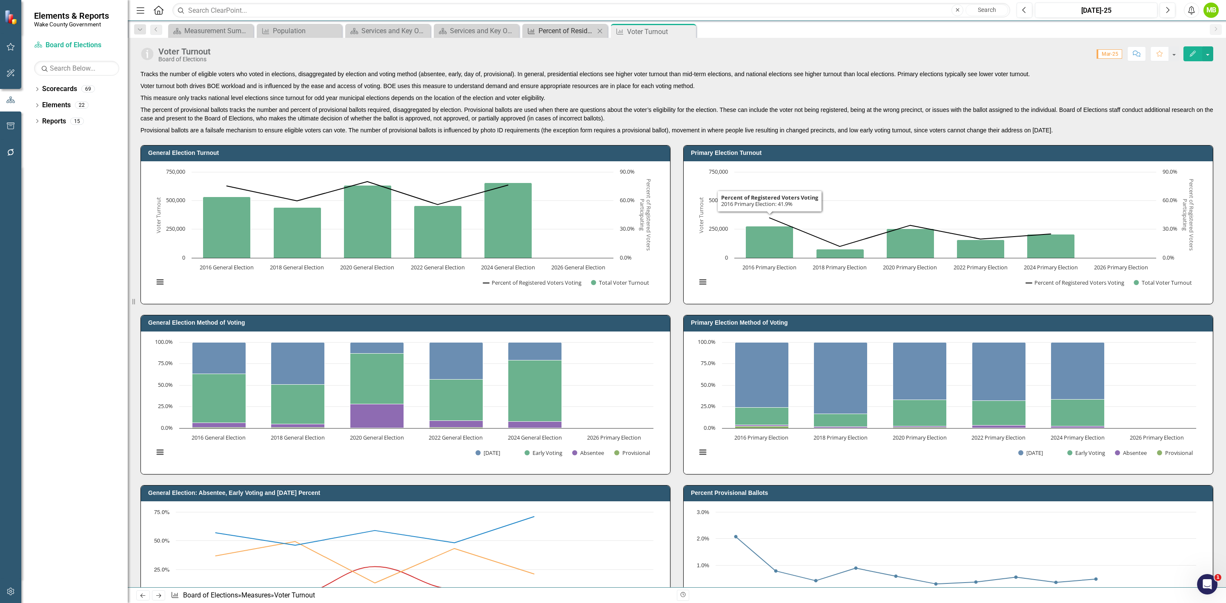
click at [562, 35] on div "Percent of Residents Registered to Vote" at bounding box center [566, 31] width 56 height 11
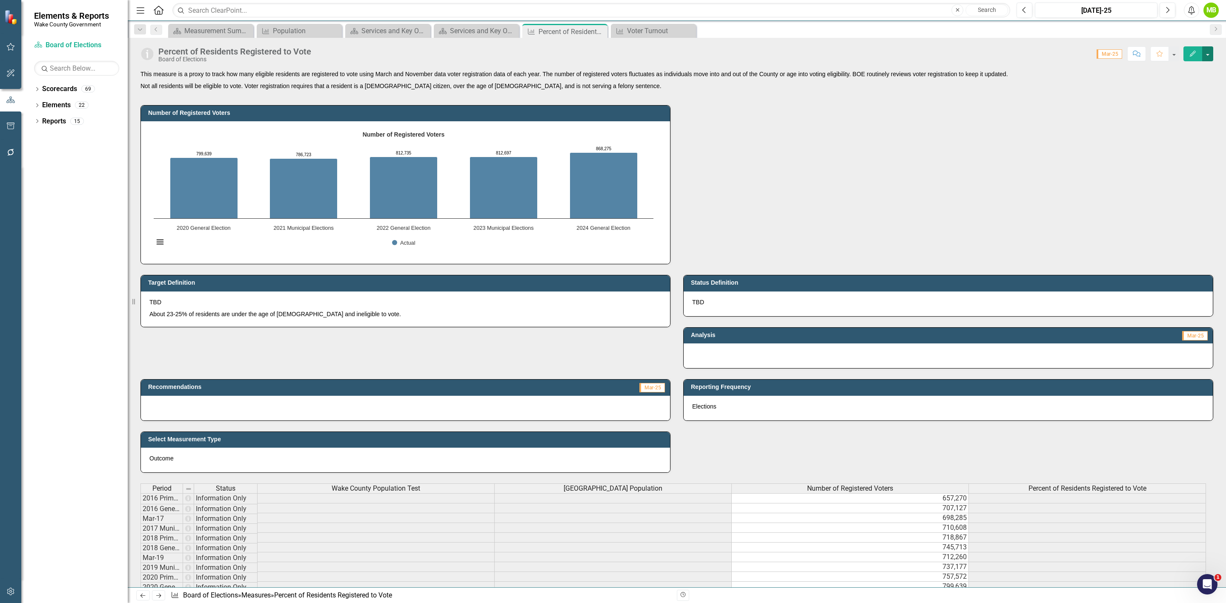
click at [907, 54] on button "button" at bounding box center [1207, 53] width 11 height 15
click at [907, 69] on link "Edit Edit Measure" at bounding box center [1171, 71] width 83 height 16
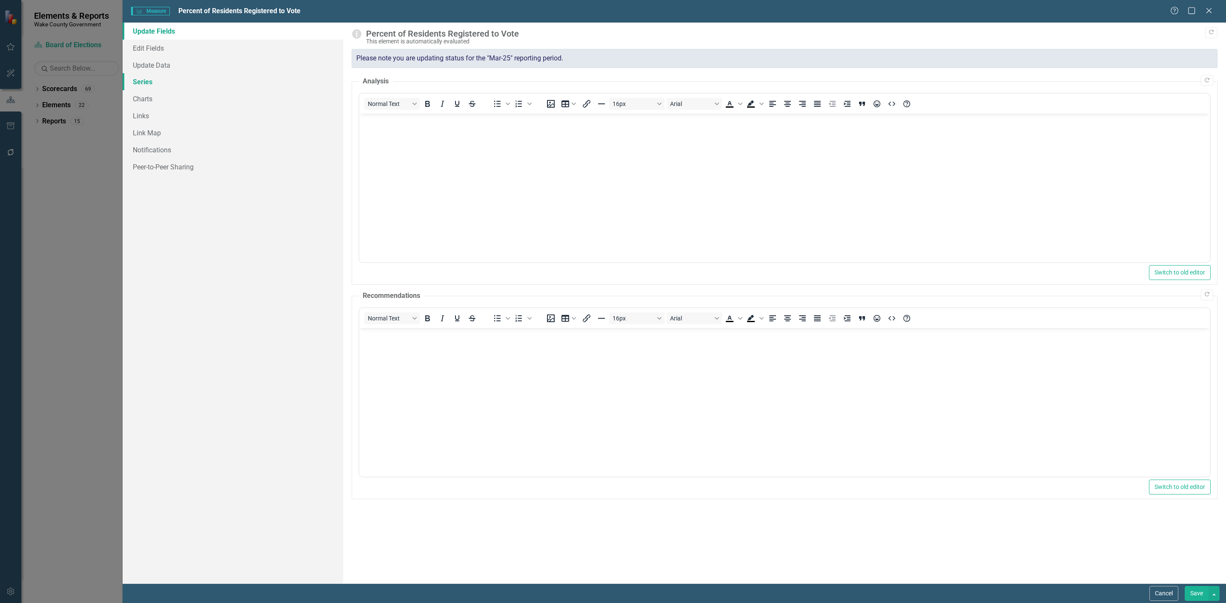
click at [158, 83] on link "Series" at bounding box center [233, 81] width 220 height 17
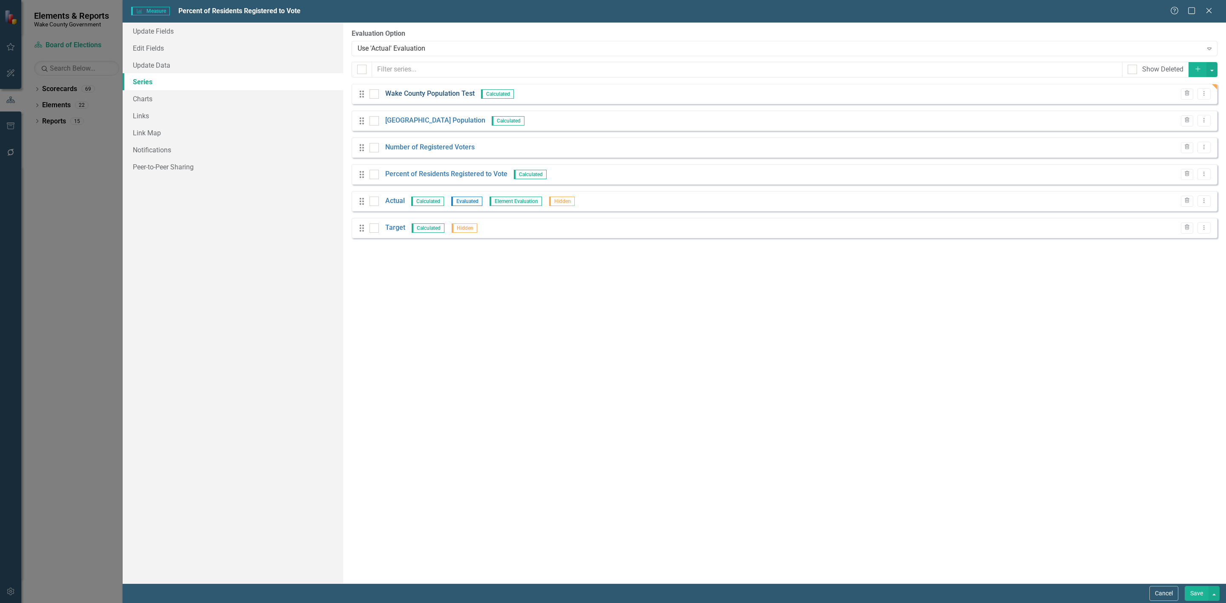
click at [415, 94] on link "Wake County Population Test" at bounding box center [429, 94] width 89 height 10
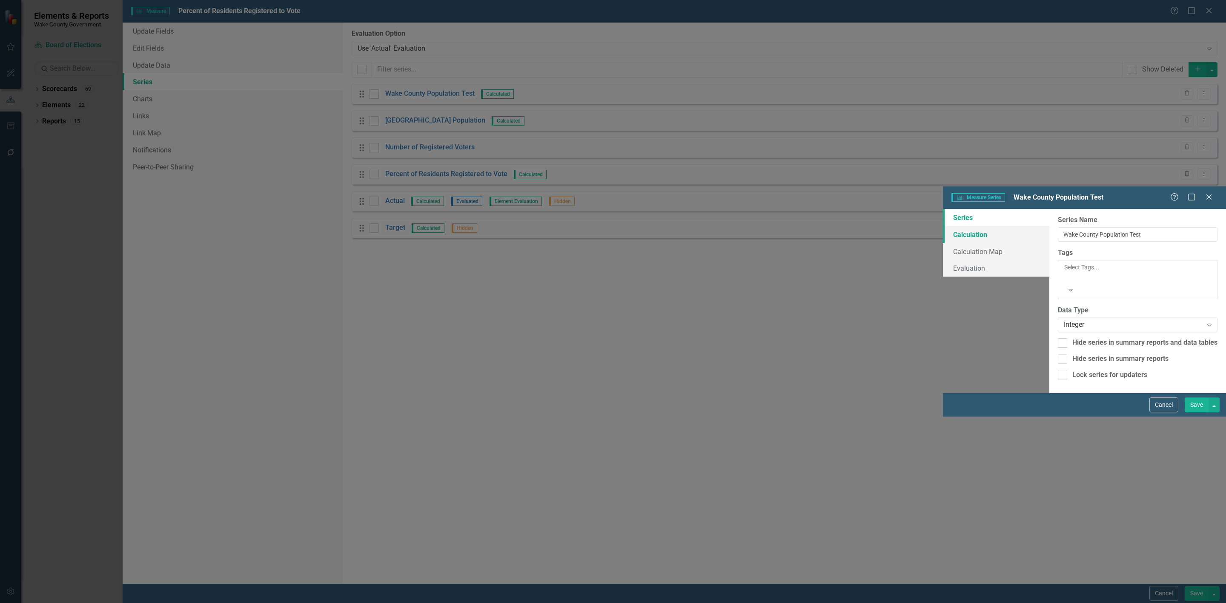
click at [907, 226] on link "Calculation" at bounding box center [996, 234] width 106 height 17
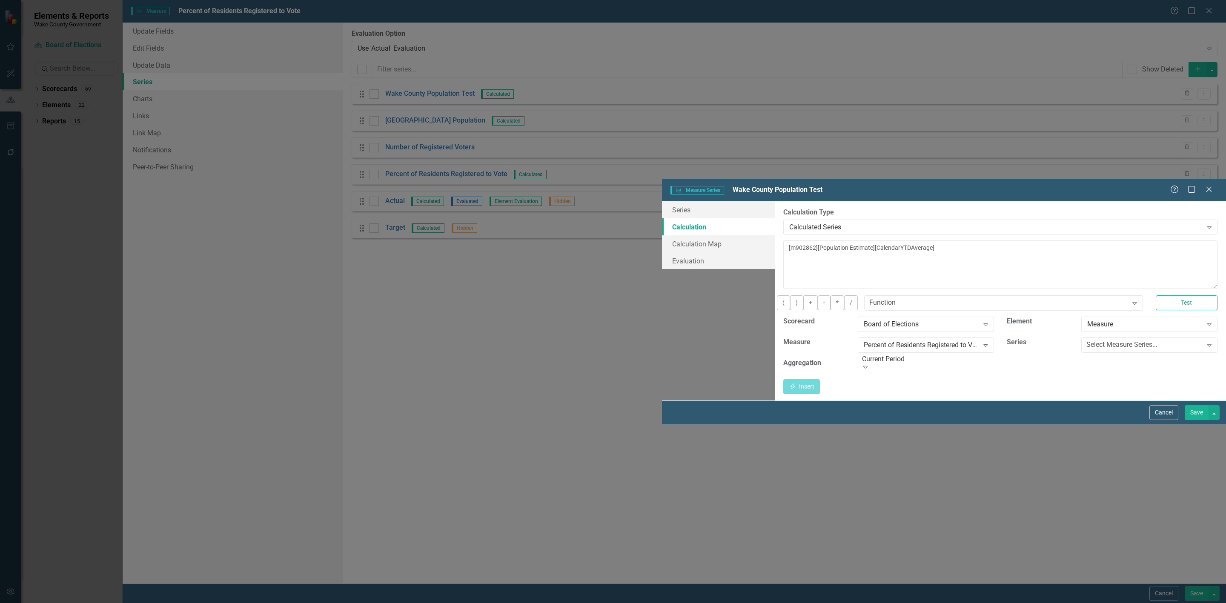
click at [862, 354] on div "Current Period" at bounding box center [928, 359] width 133 height 10
click at [907, 340] on div "Select Measure Series..." at bounding box center [1121, 345] width 71 height 10
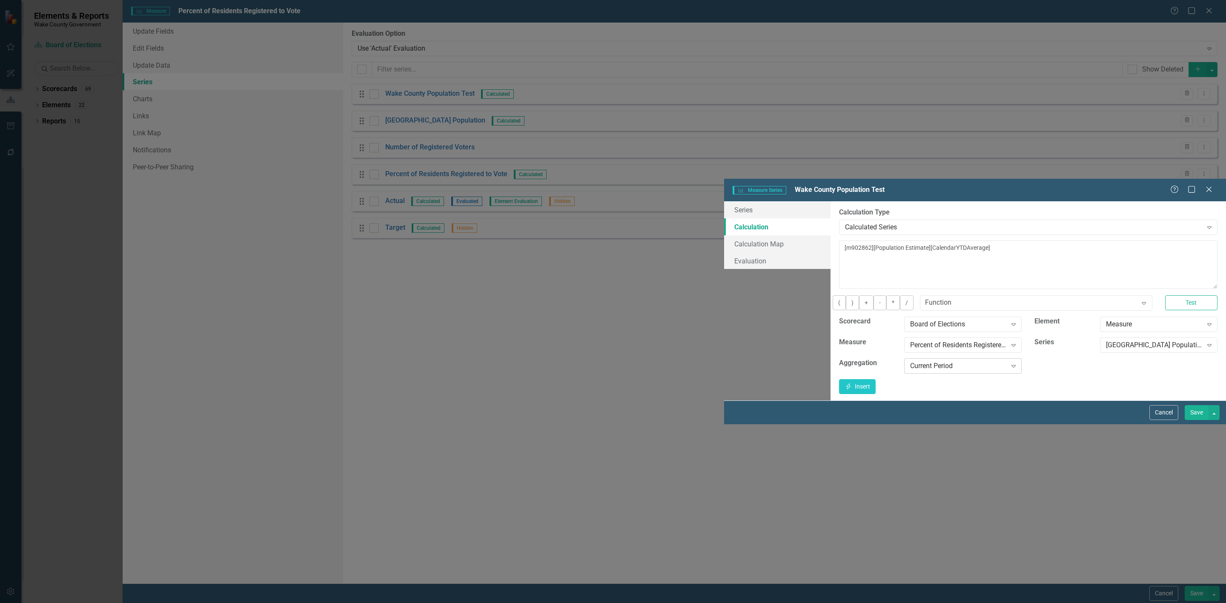
click at [907, 361] on div "Current Period" at bounding box center [958, 366] width 97 height 10
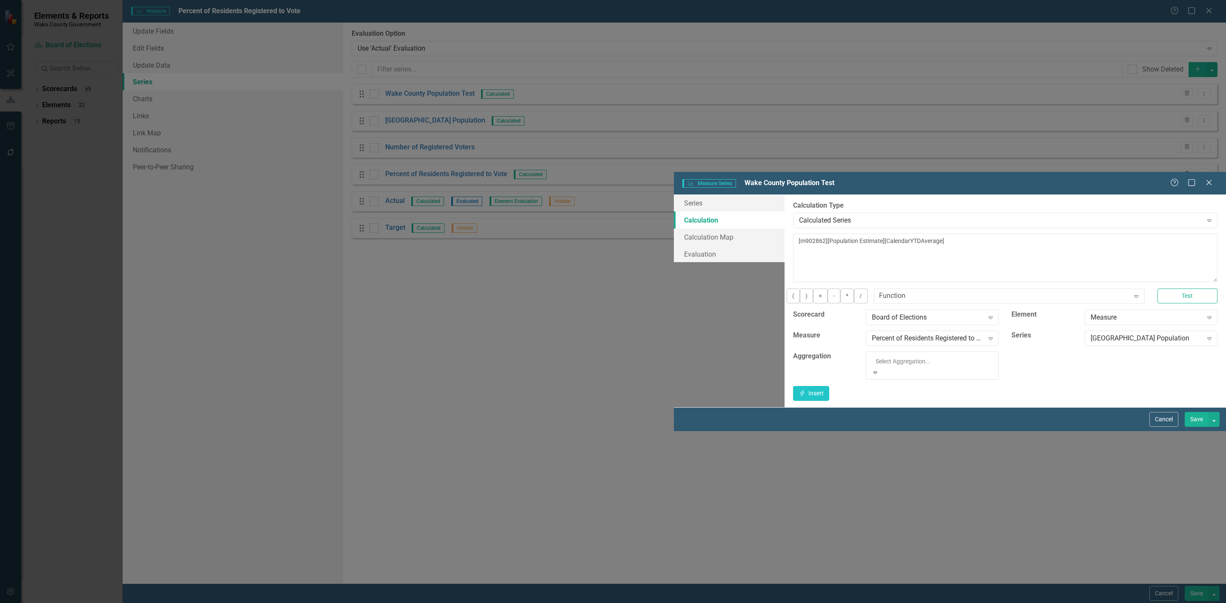
scroll to position [192, 0]
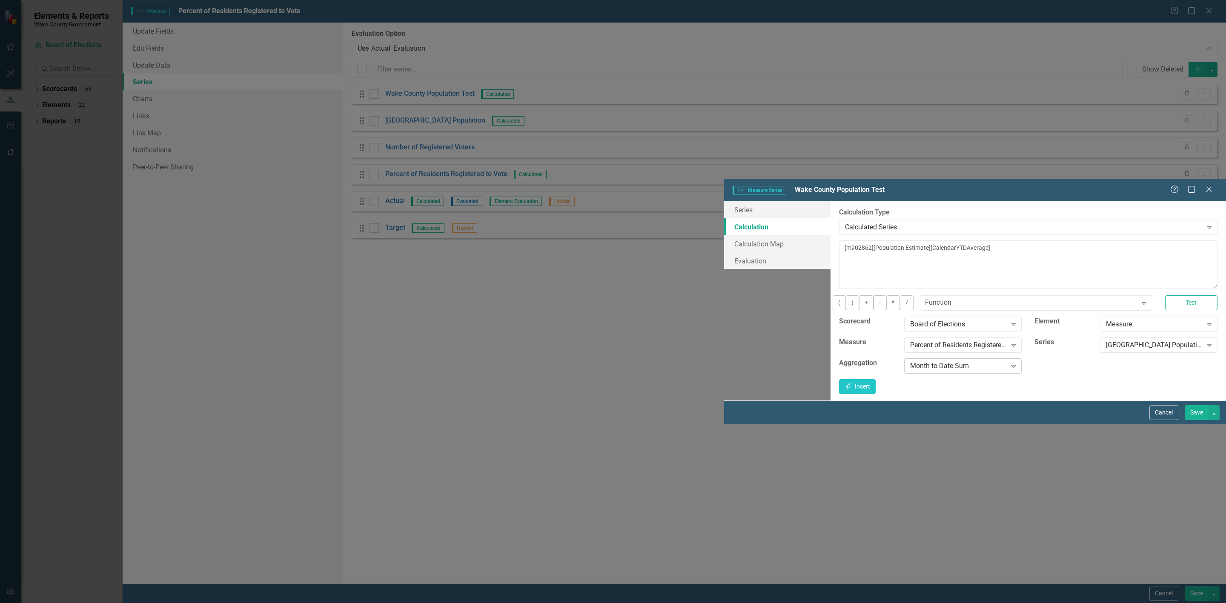
click at [904, 358] on div "Month to Date Sum Expand" at bounding box center [962, 365] width 117 height 15
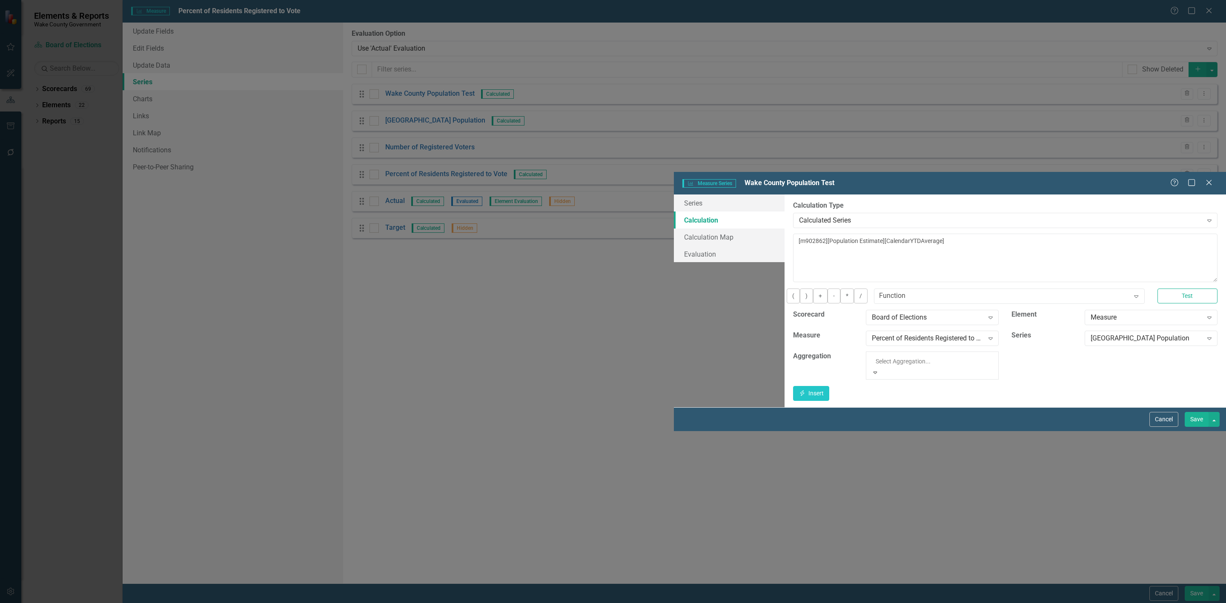
scroll to position [0, 0]
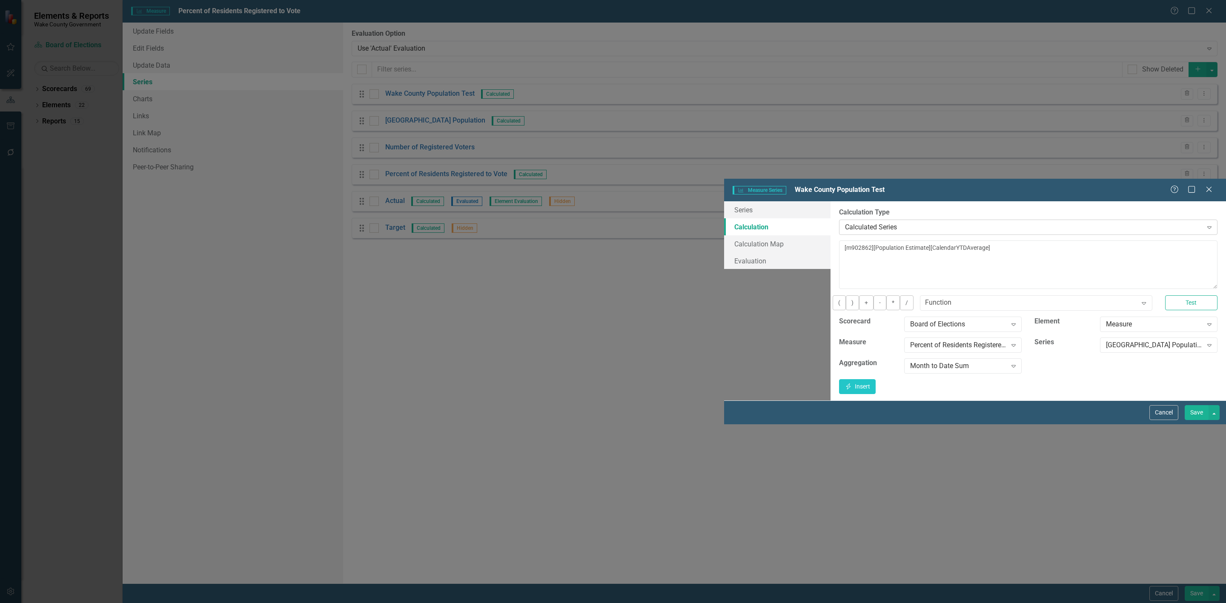
click at [845, 222] on div "Calculated Series" at bounding box center [1024, 227] width 358 height 10
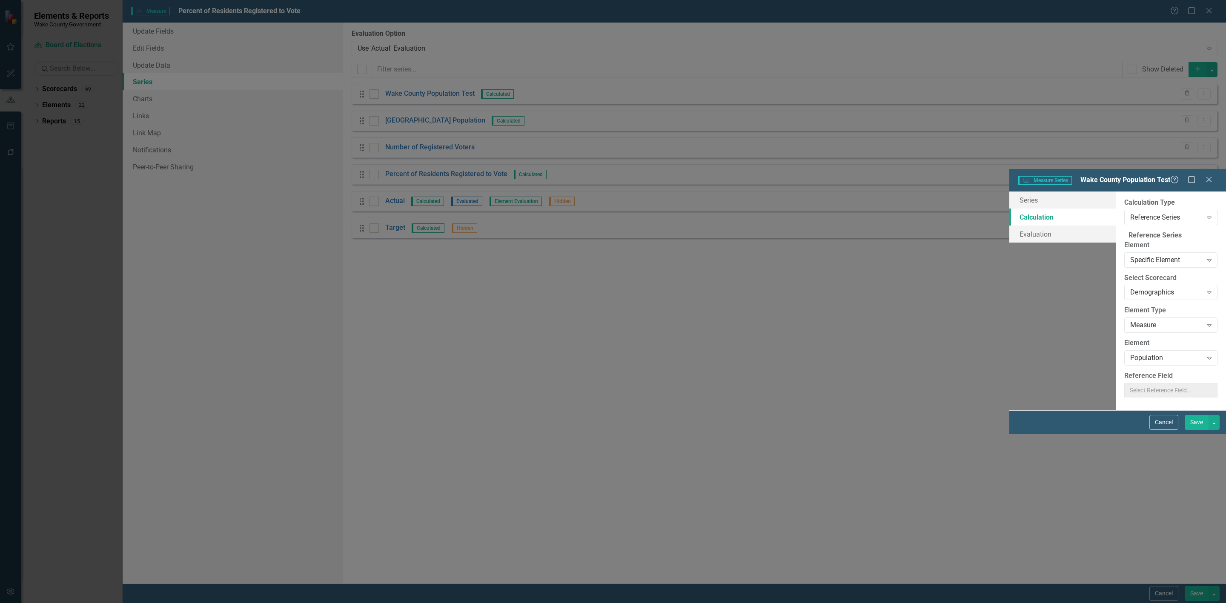
click at [907, 263] on div "By default, series in ClearPoint are not calculated. So, if you leave the form …" at bounding box center [1171, 301] width 110 height 219
click at [907, 430] on button "Cancel" at bounding box center [1163, 422] width 29 height 15
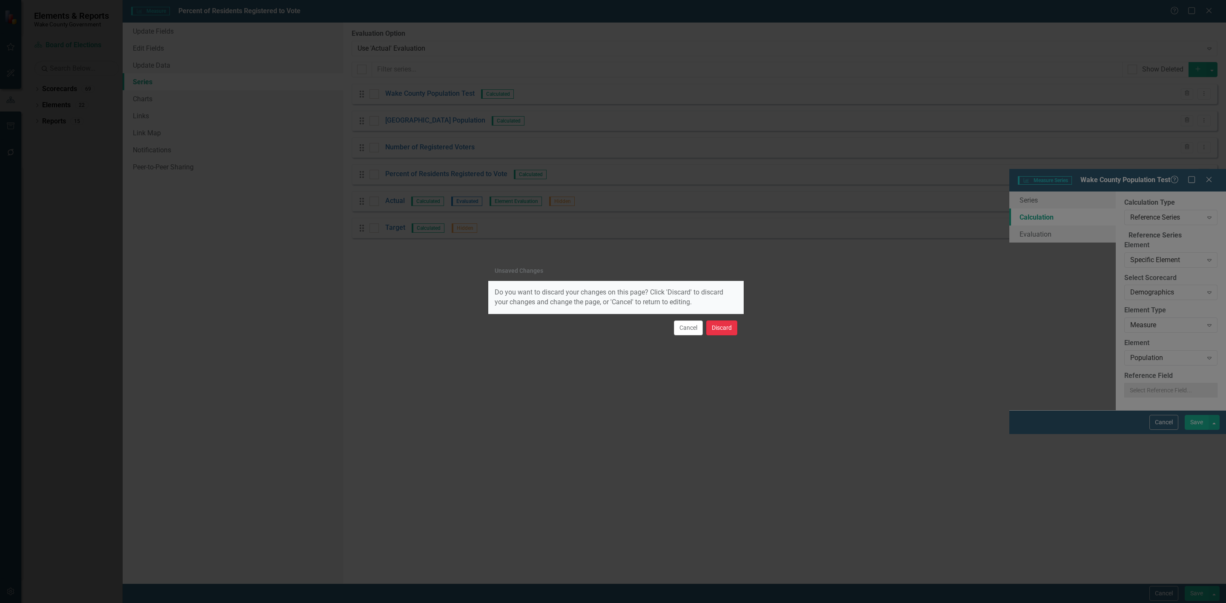
click at [723, 328] on button "Discard" at bounding box center [721, 328] width 31 height 15
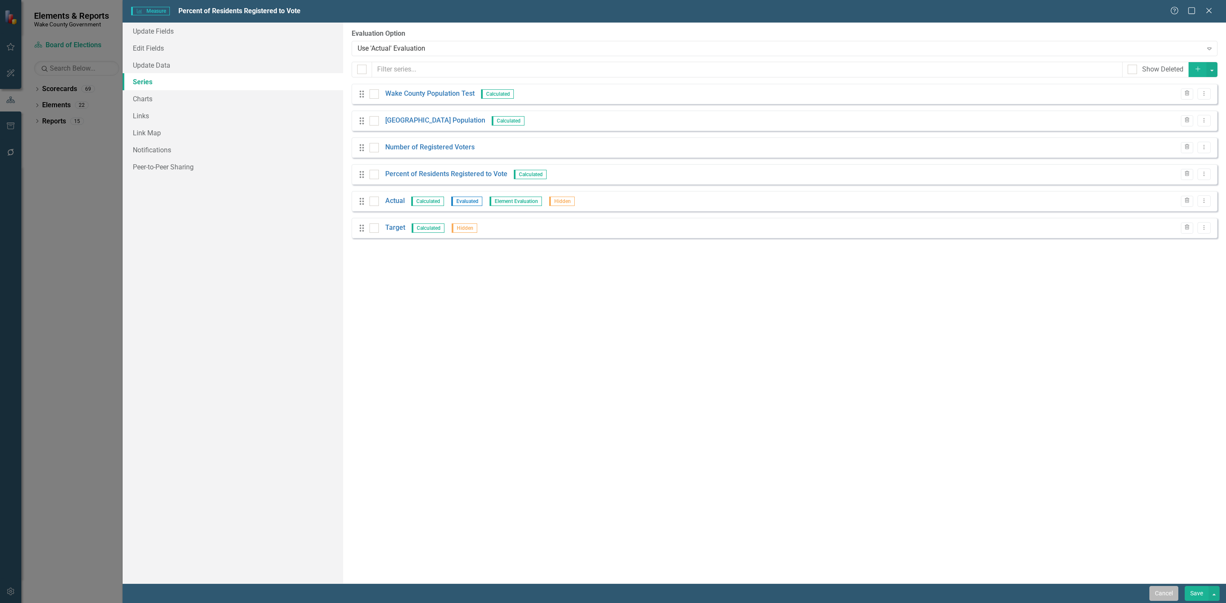
click at [907, 446] on button "Cancel" at bounding box center [1163, 593] width 29 height 15
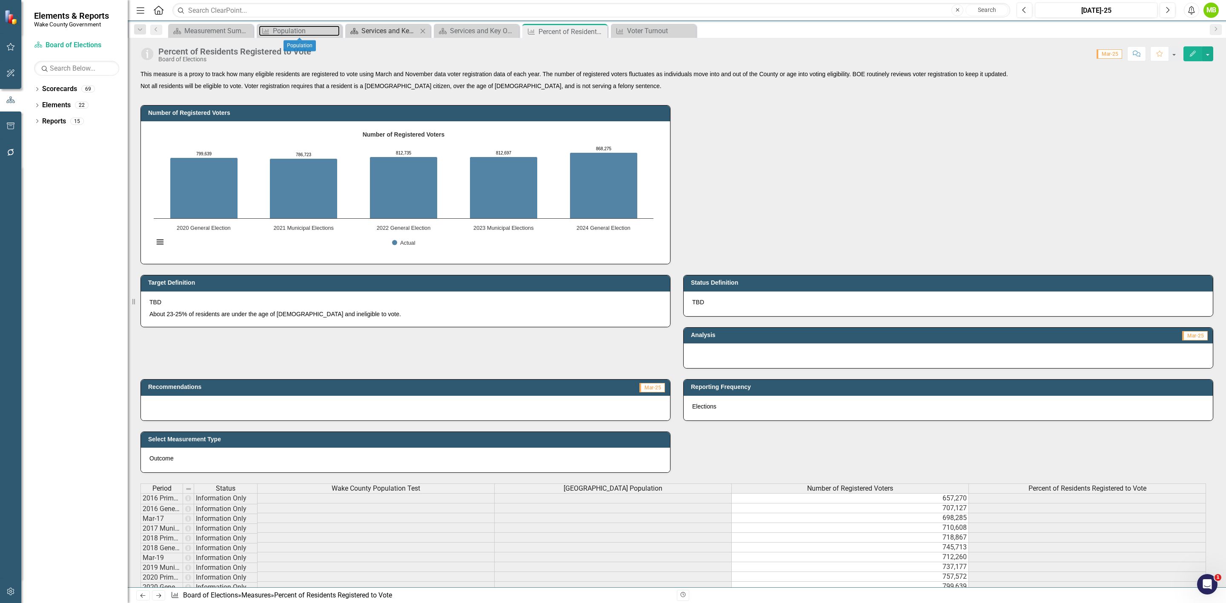
drag, startPoint x: 285, startPoint y: 32, endPoint x: 386, endPoint y: 36, distance: 100.9
click at [285, 32] on div "Population" at bounding box center [306, 31] width 67 height 11
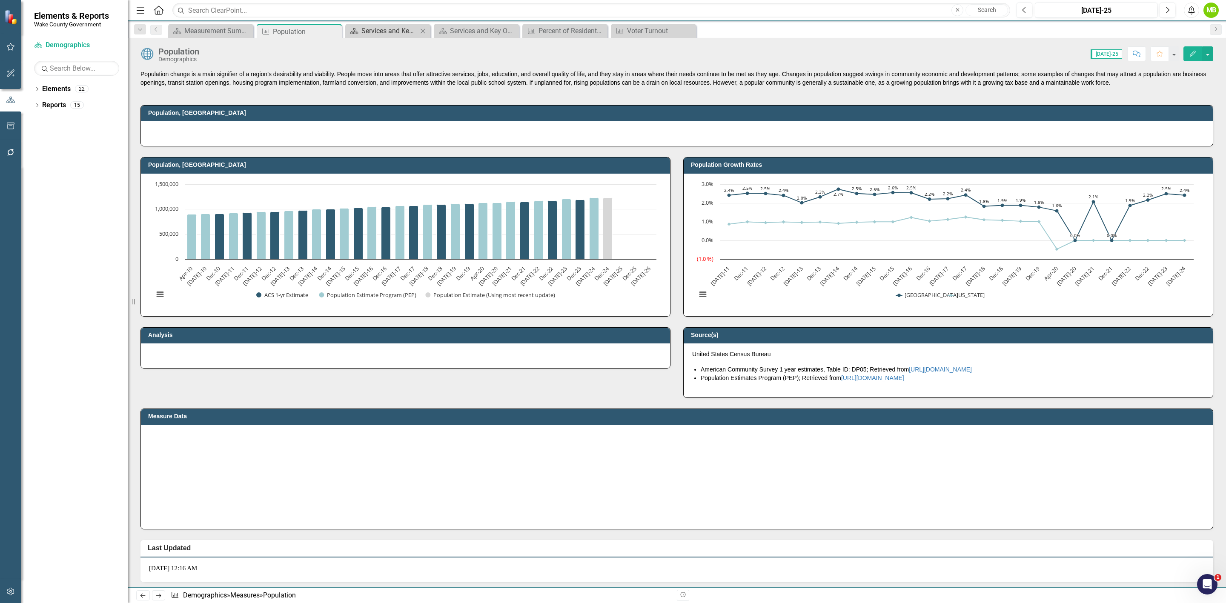
click at [386, 36] on div "Services and Key Operating Measures" at bounding box center [389, 31] width 56 height 11
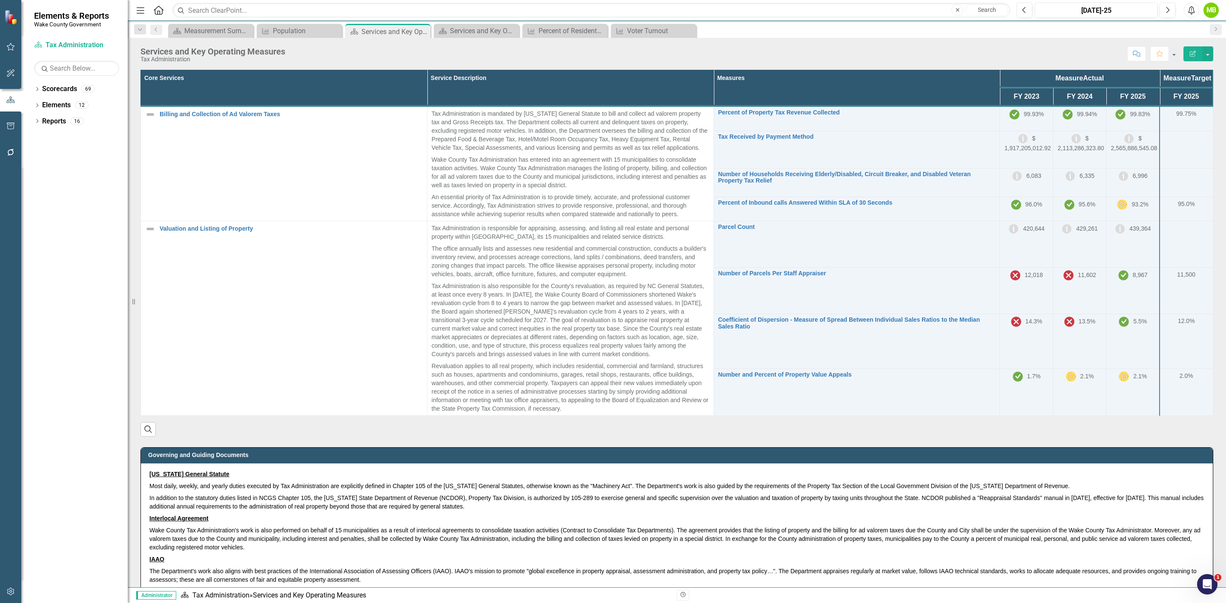
click at [698, 90] on th "Service Description" at bounding box center [570, 88] width 286 height 36
click at [591, 94] on th "Service Description Sort Ascending" at bounding box center [570, 88] width 286 height 36
click at [591, 94] on th "Service Description Sort Descending" at bounding box center [570, 88] width 286 height 36
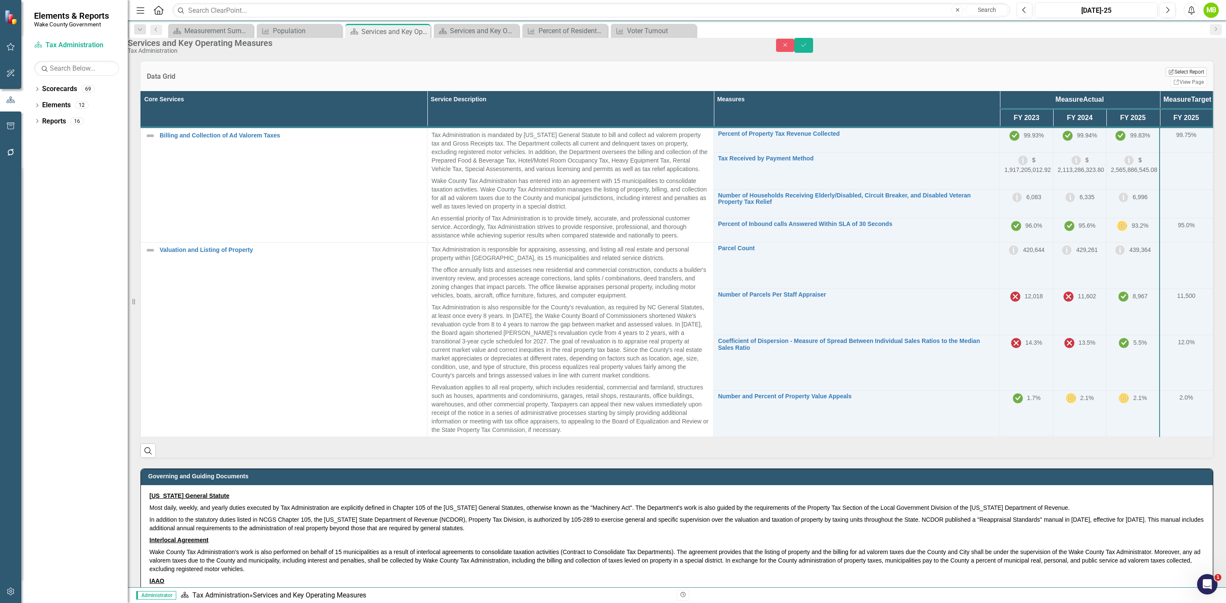
click at [907, 77] on button "Edit Report Select Report" at bounding box center [1185, 71] width 41 height 9
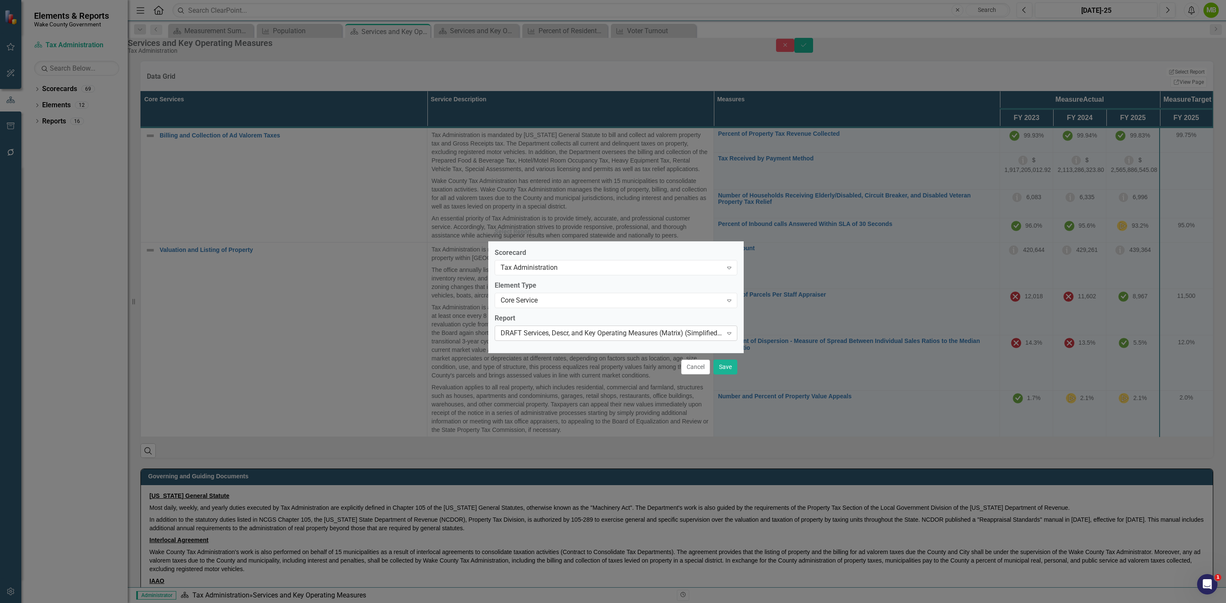
click at [581, 338] on div "DRAFT Services, Descr, and Key Operating Measures (Matrix) (Simplified [DATE])" at bounding box center [612, 334] width 222 height 10
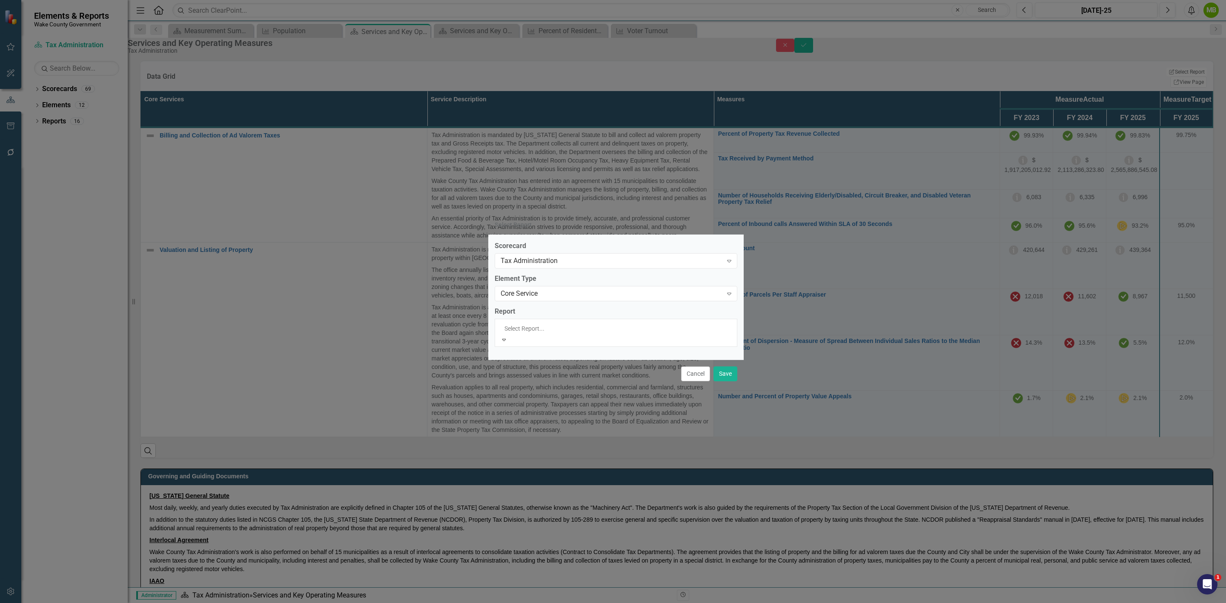
scroll to position [8, 0]
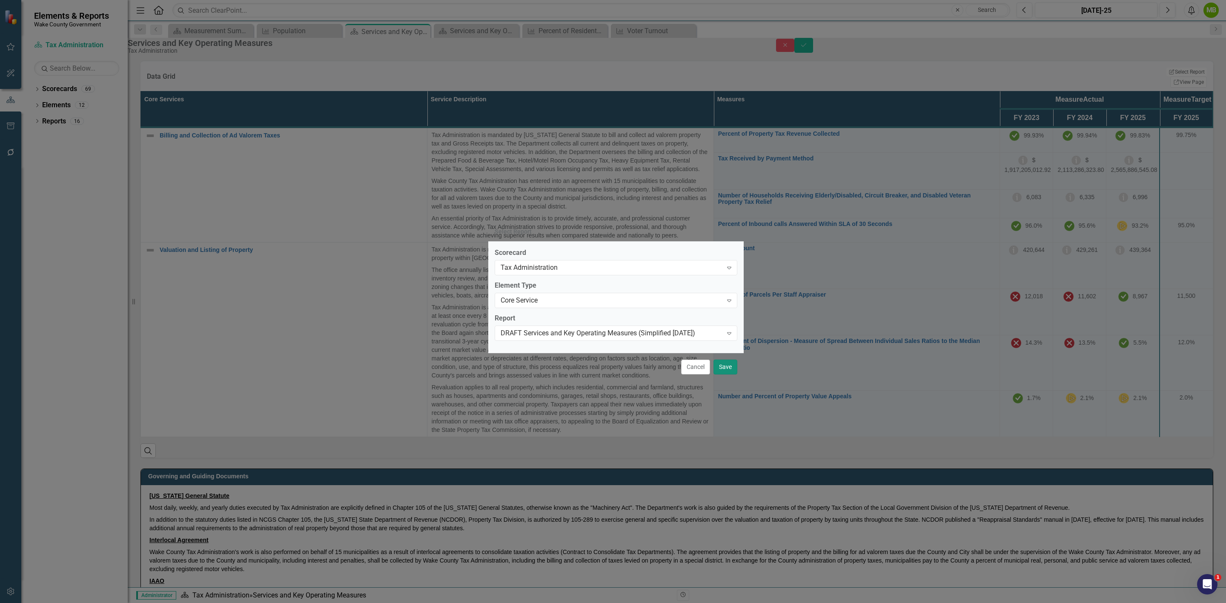
click at [724, 367] on button "Save" at bounding box center [725, 367] width 24 height 15
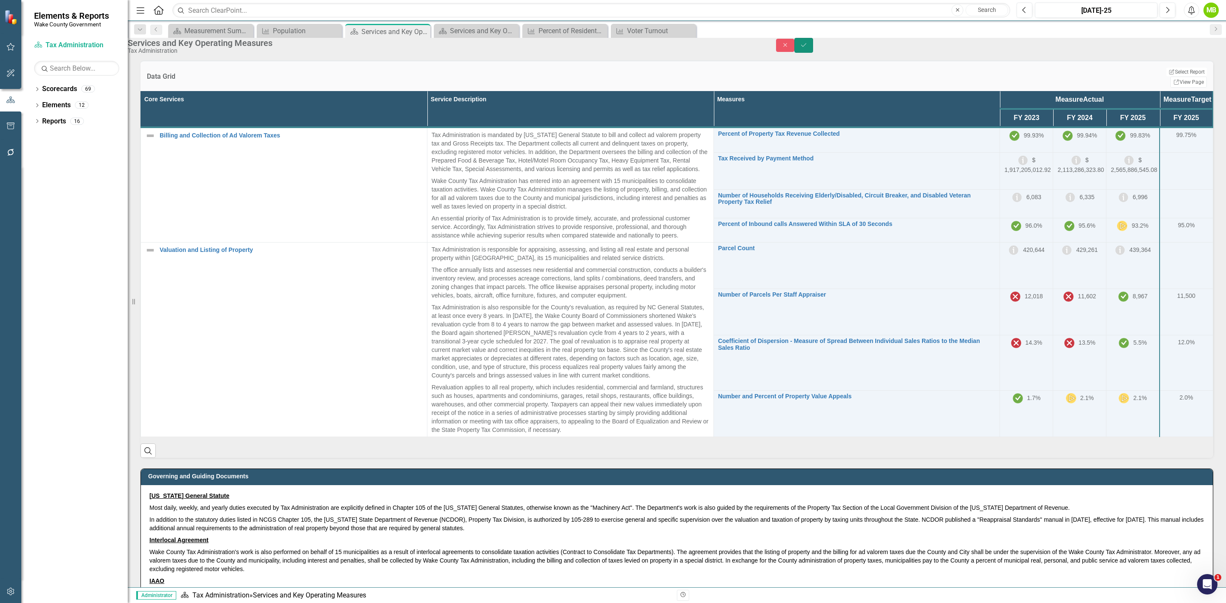
click at [807, 48] on icon "Save" at bounding box center [804, 45] width 8 height 6
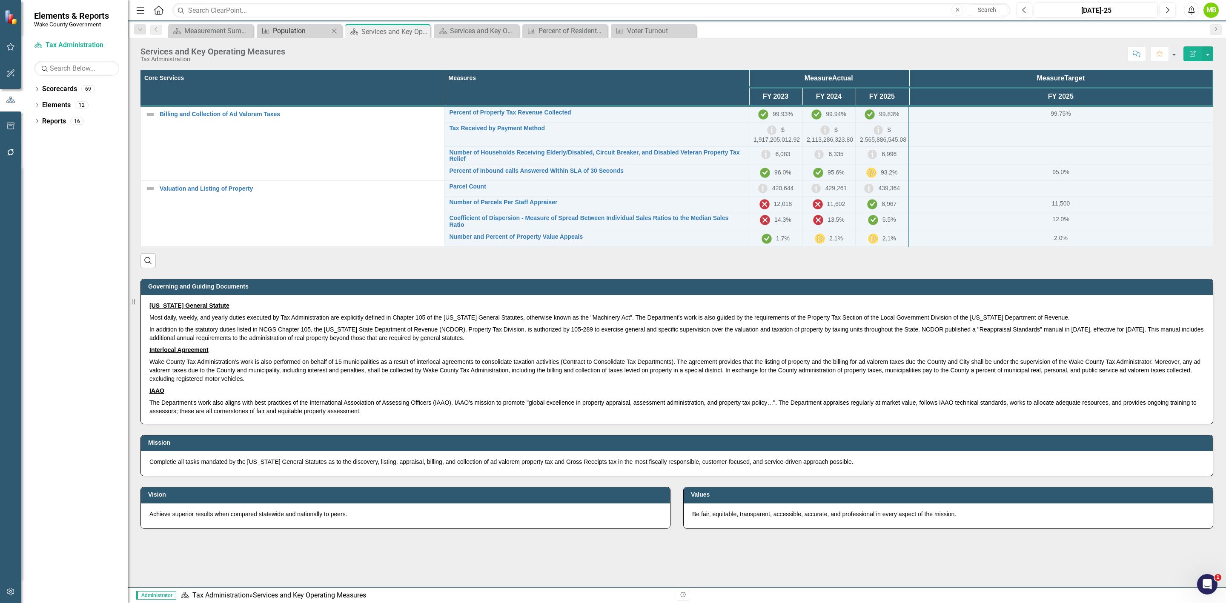
click at [312, 29] on div "Population" at bounding box center [301, 31] width 56 height 11
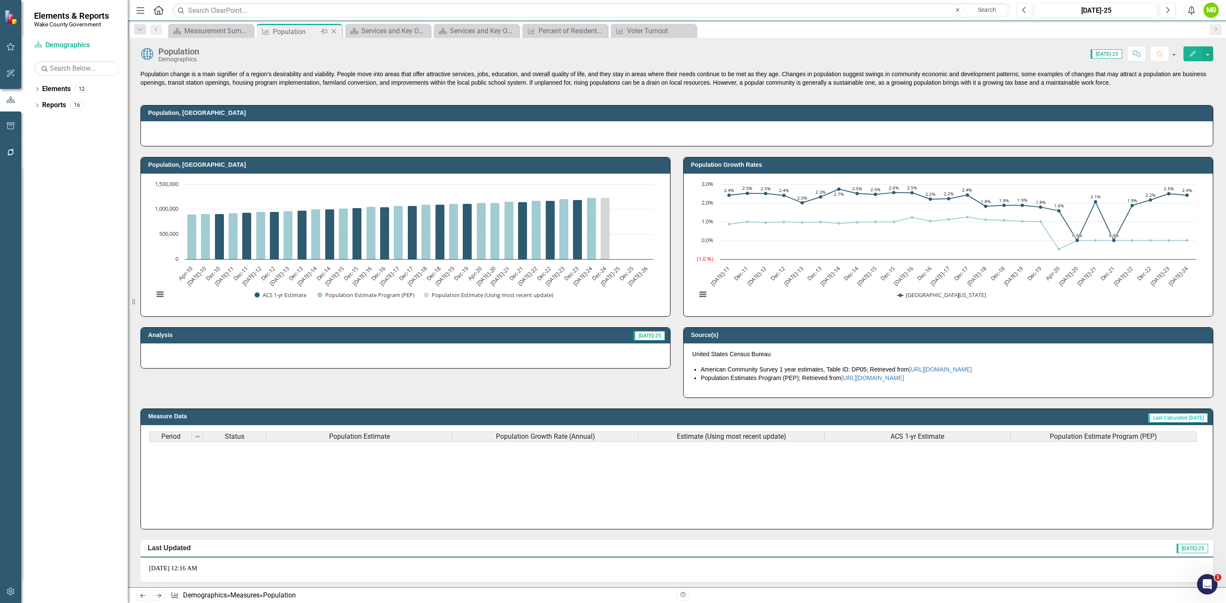
click at [335, 29] on icon "Close" at bounding box center [333, 31] width 9 height 7
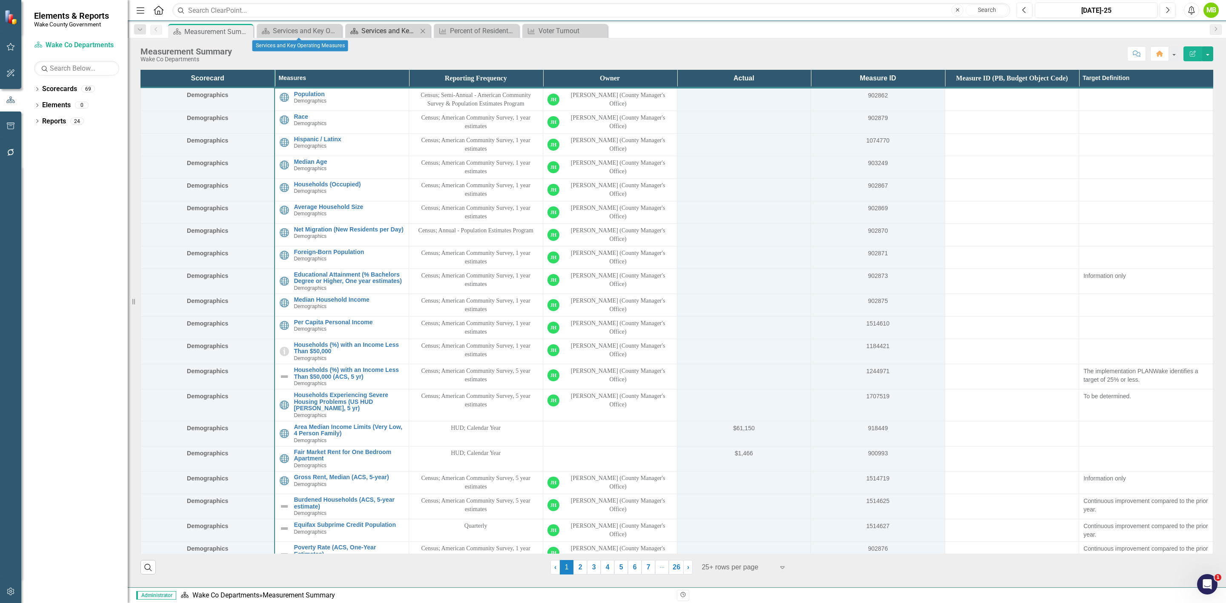
click at [381, 31] on div "Services and Key Operating Measures" at bounding box center [389, 31] width 56 height 11
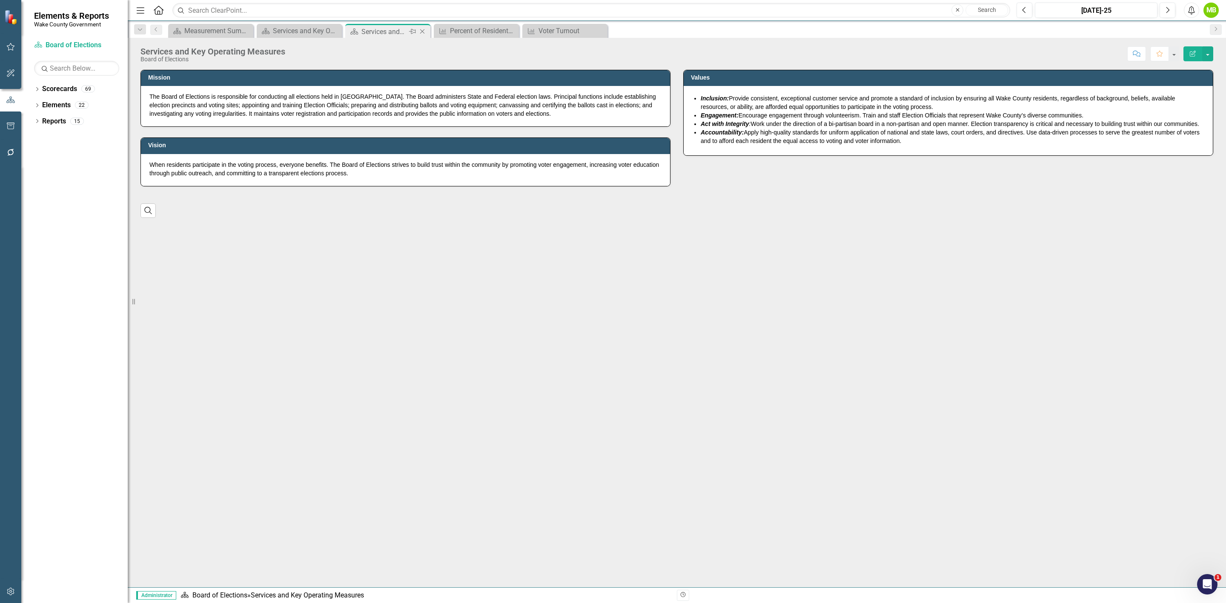
click at [421, 34] on icon "Close" at bounding box center [422, 31] width 9 height 7
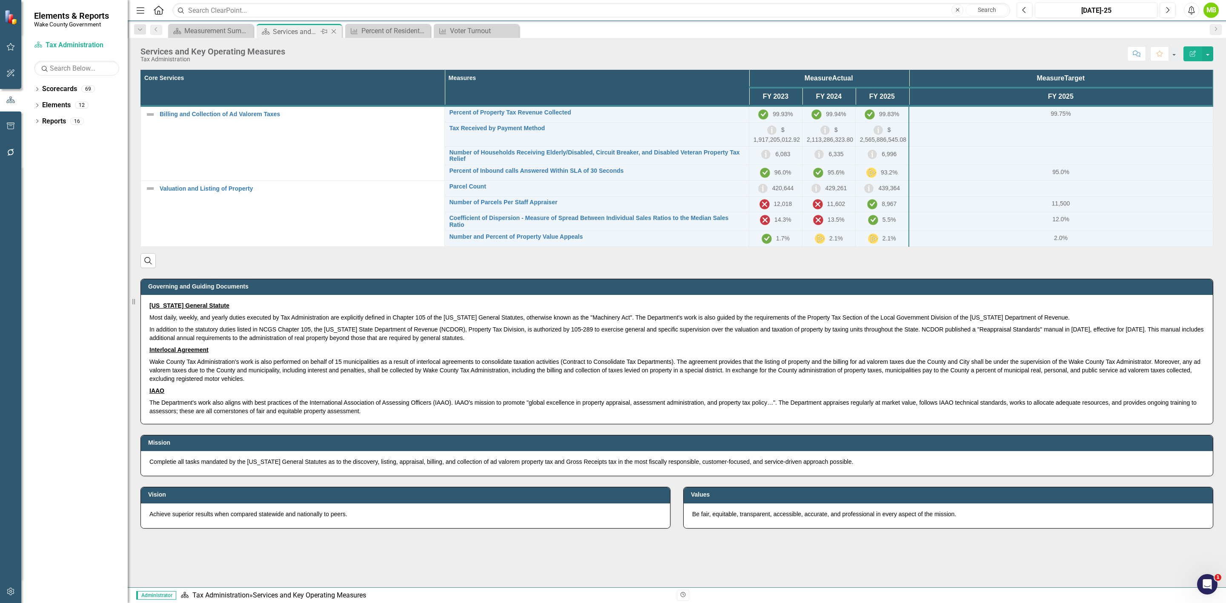
click at [332, 29] on icon "Close" at bounding box center [333, 31] width 9 height 7
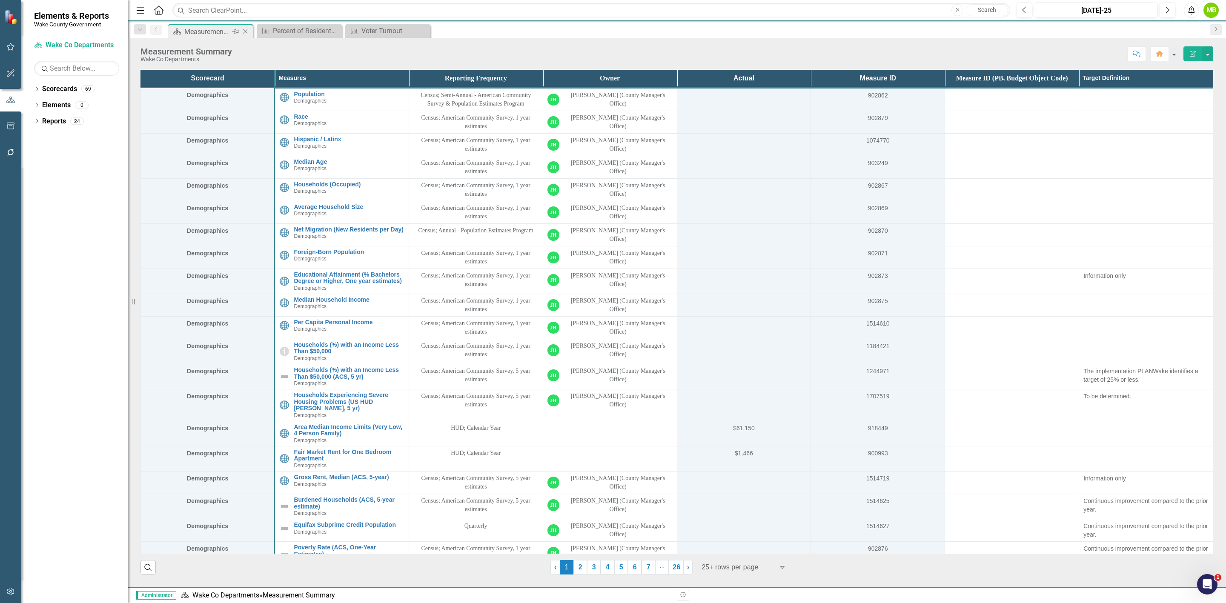
click at [249, 33] on div "Close" at bounding box center [245, 31] width 11 height 11
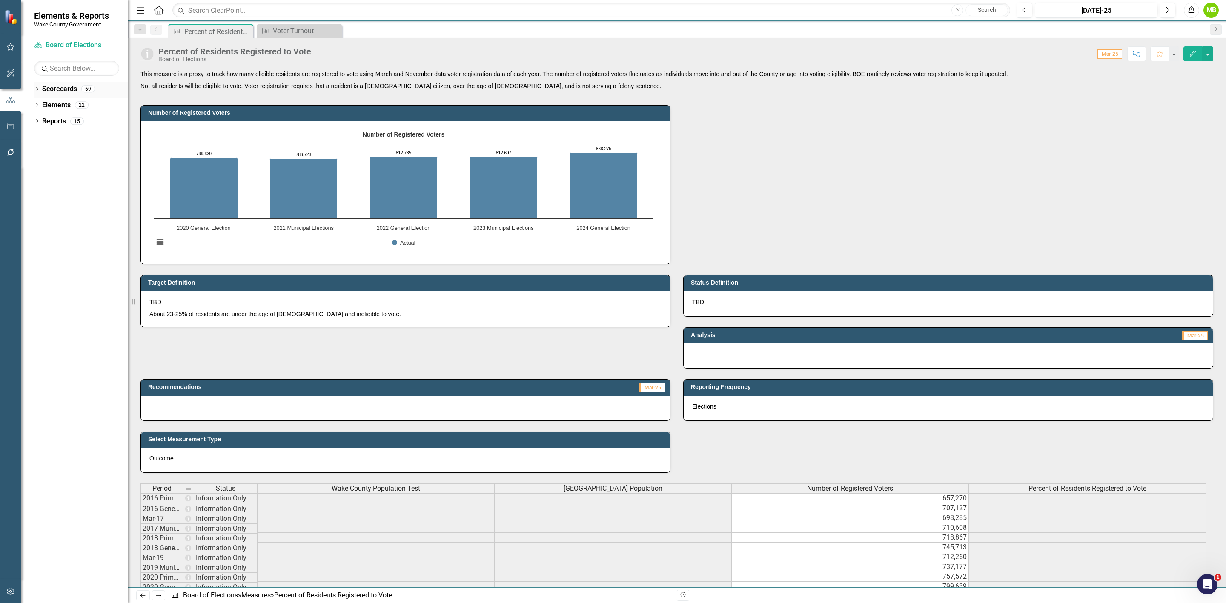
click at [39, 89] on icon "Dropdown" at bounding box center [37, 90] width 6 height 5
click at [32, 119] on icon "Dropdown" at bounding box center [29, 120] width 6 height 5
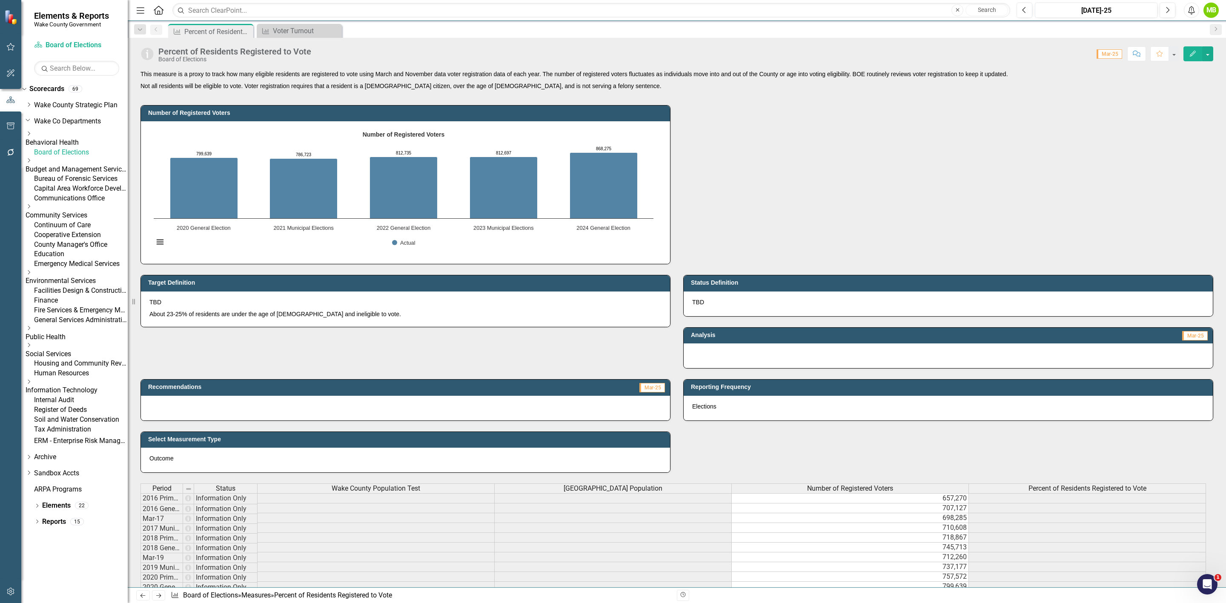
click at [32, 209] on icon "Dropdown" at bounding box center [29, 206] width 6 height 5
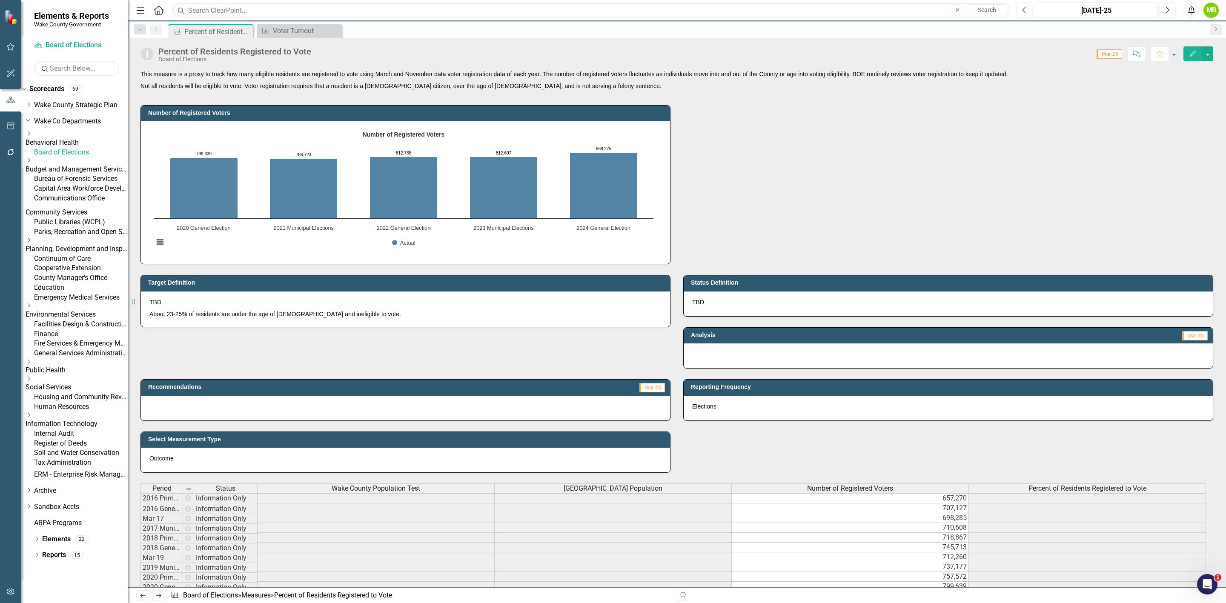
click at [74, 254] on link "Planning, Development and Inspections (PDI)" at bounding box center [77, 249] width 102 height 10
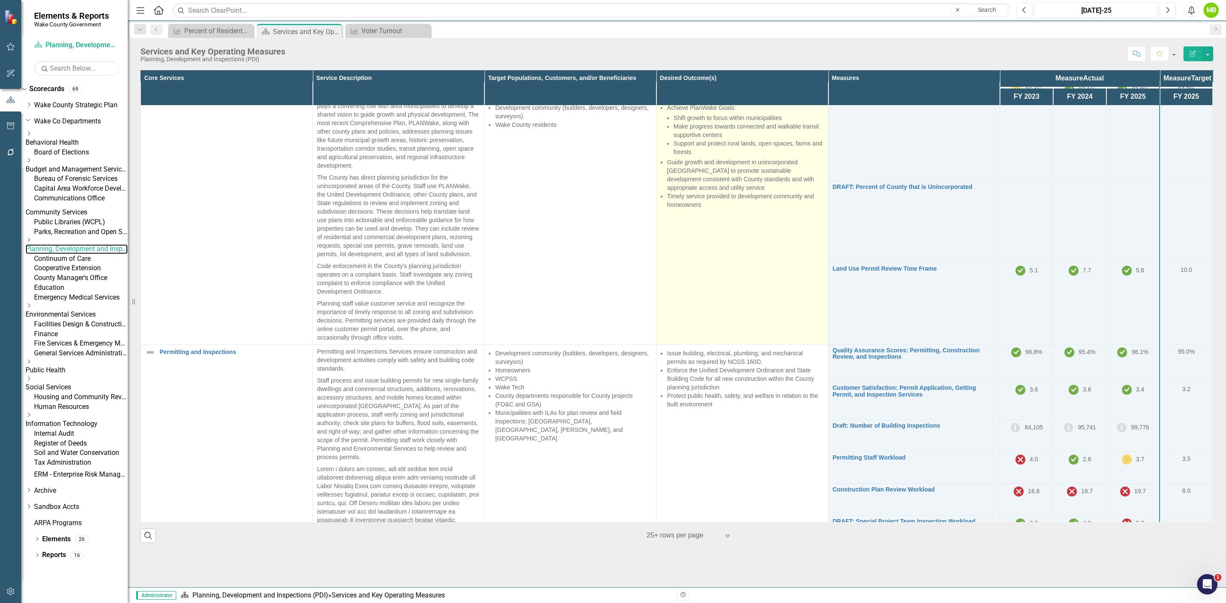
scroll to position [23, 0]
